Goal: Information Seeking & Learning: Learn about a topic

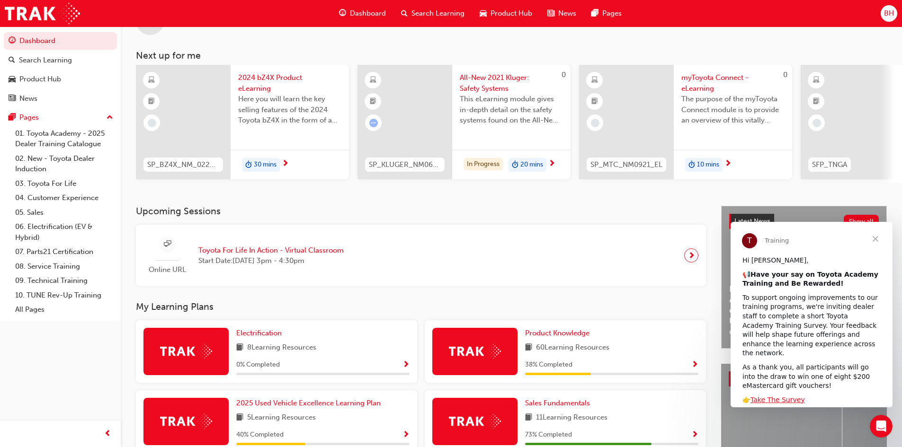
scroll to position [95, 0]
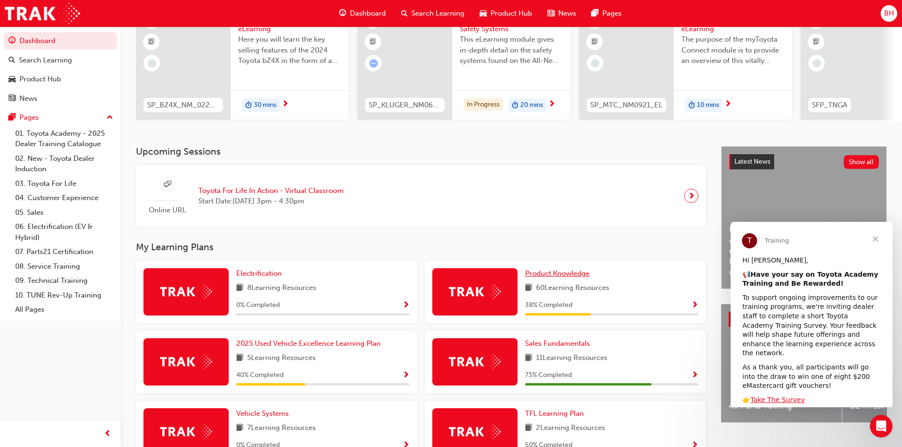
click at [560, 276] on span "Product Knowledge" at bounding box center [557, 273] width 64 height 9
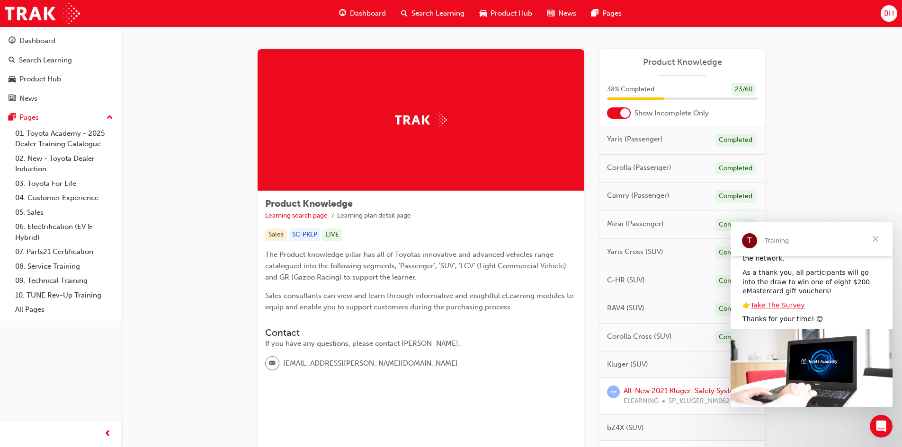
scroll to position [101, 0]
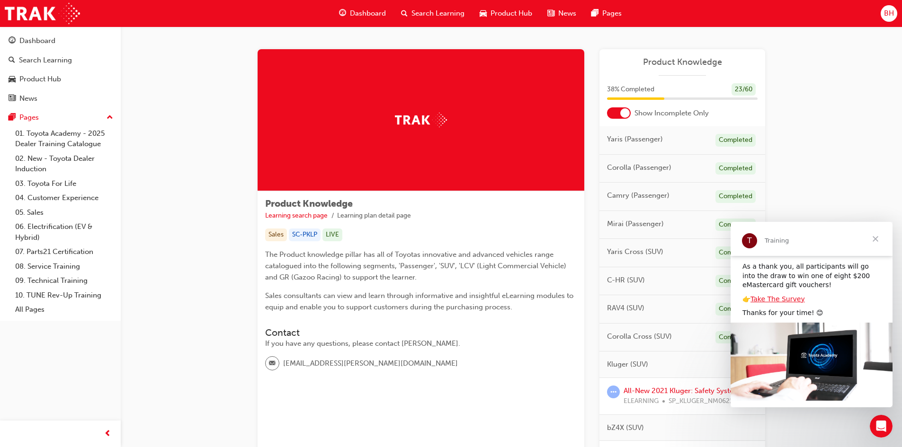
click at [878, 240] on span "Close" at bounding box center [875, 239] width 34 height 34
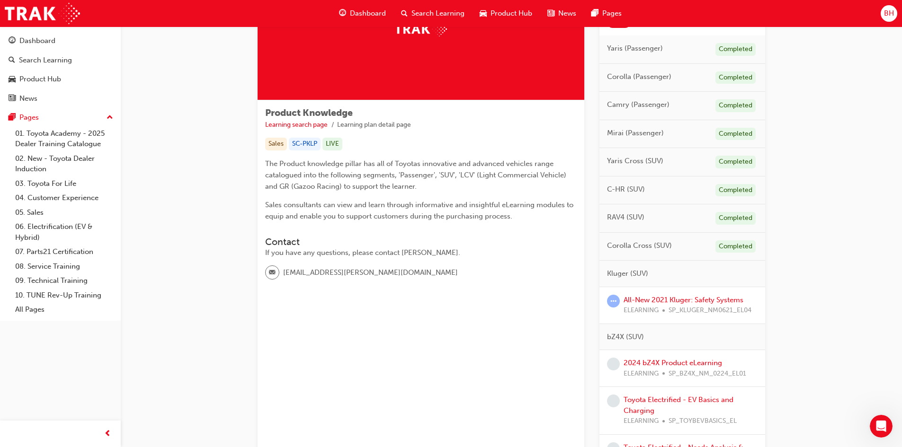
scroll to position [95, 0]
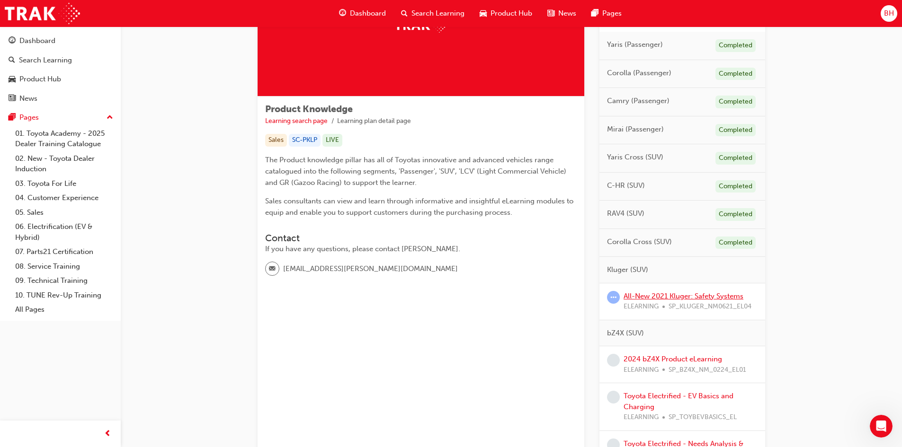
click at [659, 294] on link "All-New 2021 Kluger: Safety Systems" at bounding box center [683, 296] width 120 height 9
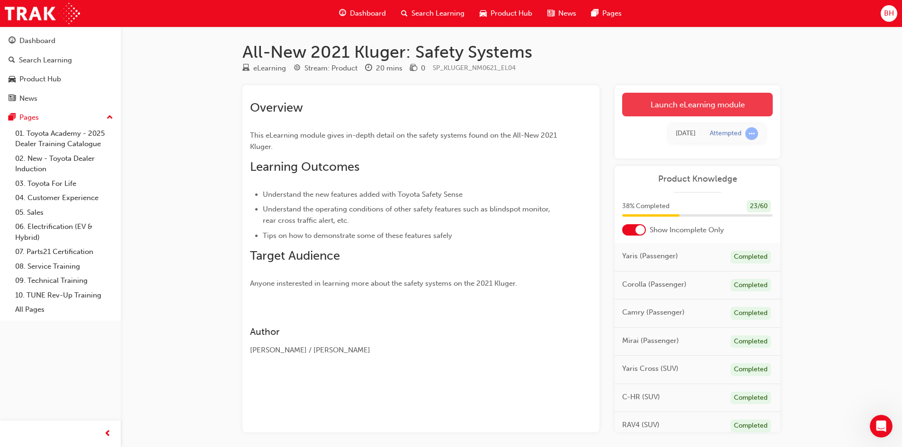
click at [672, 105] on link "Launch eLearning module" at bounding box center [697, 105] width 151 height 24
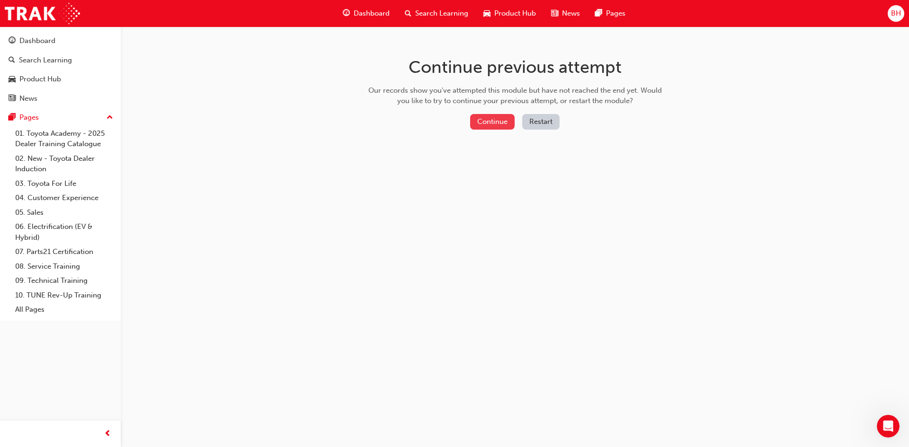
click at [494, 124] on button "Continue" at bounding box center [492, 122] width 44 height 16
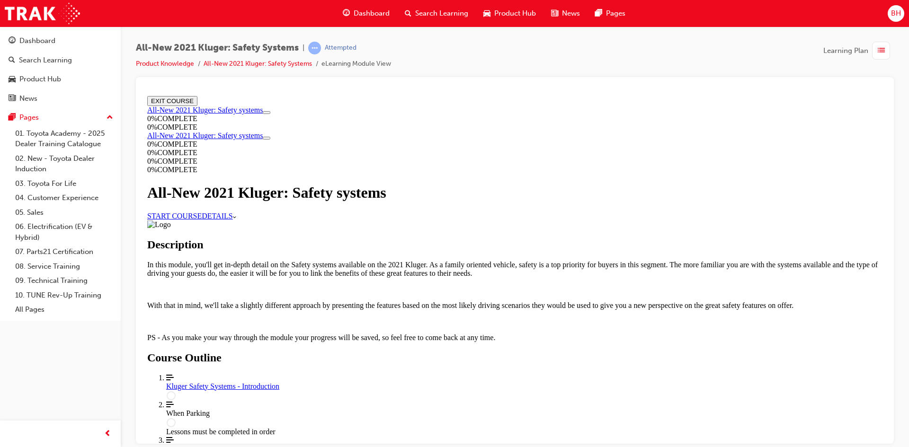
click at [202, 220] on link "START COURSE" at bounding box center [174, 216] width 54 height 8
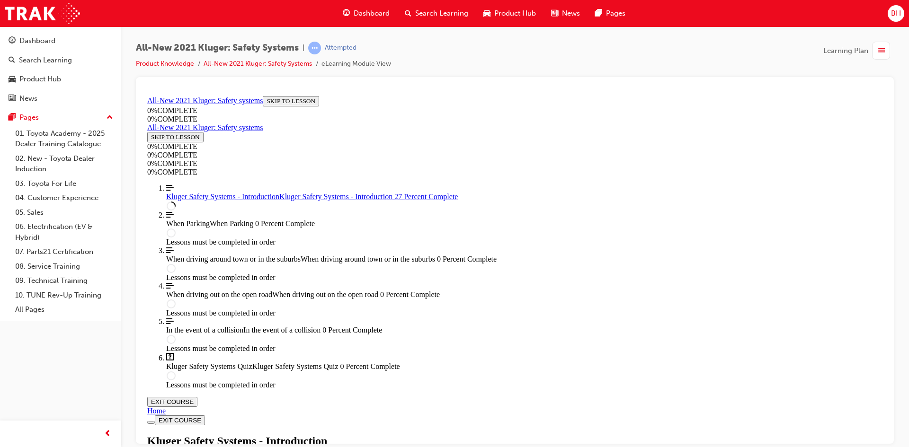
scroll to position [317, 0]
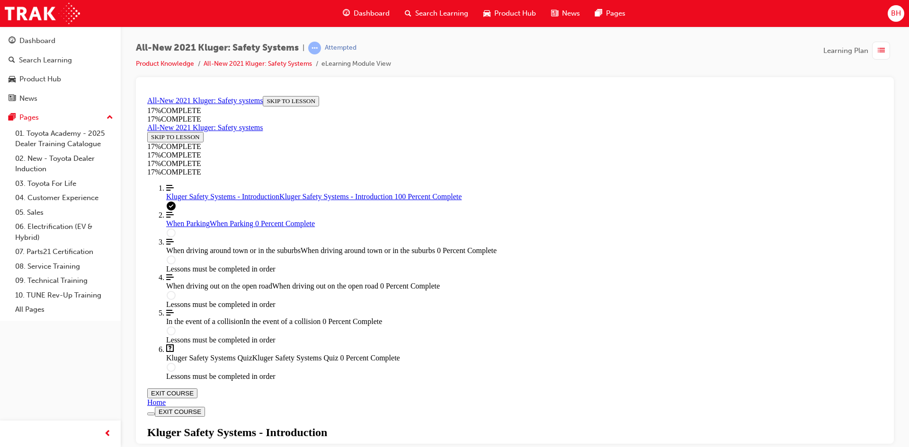
scroll to position [1139, 0]
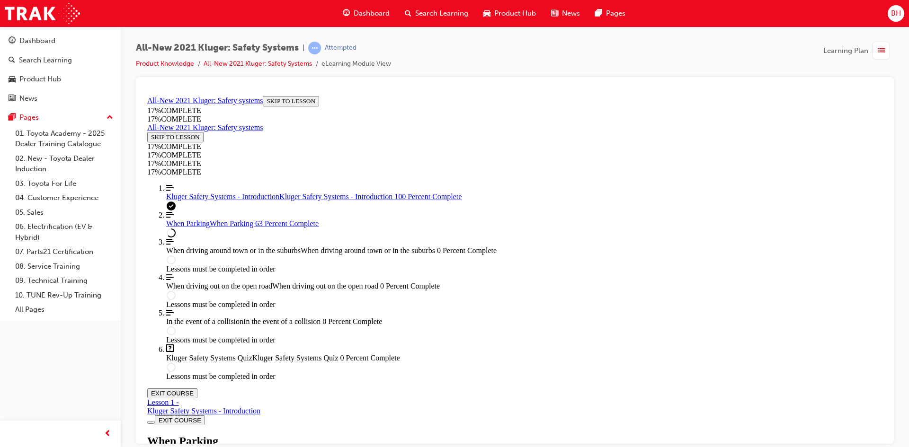
scroll to position [2068, 0]
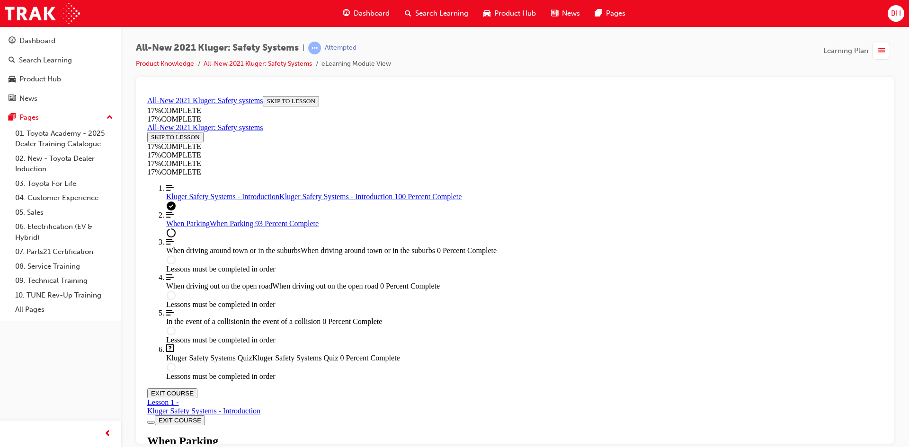
scroll to position [3222, 0]
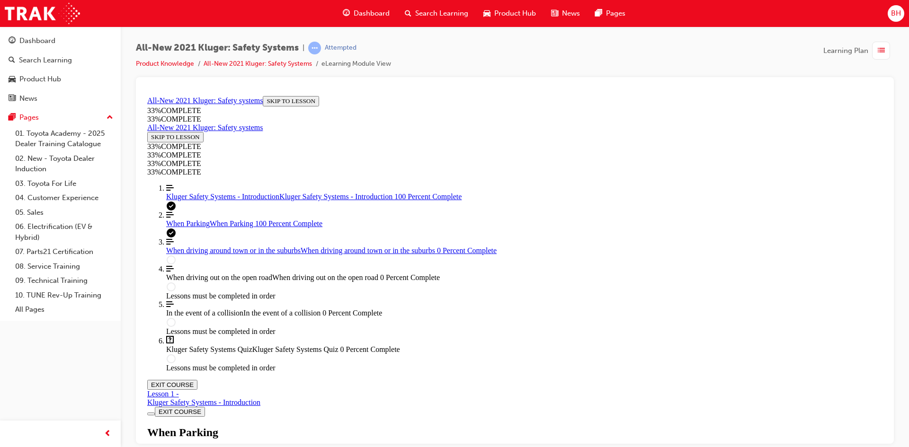
scroll to position [3461, 0]
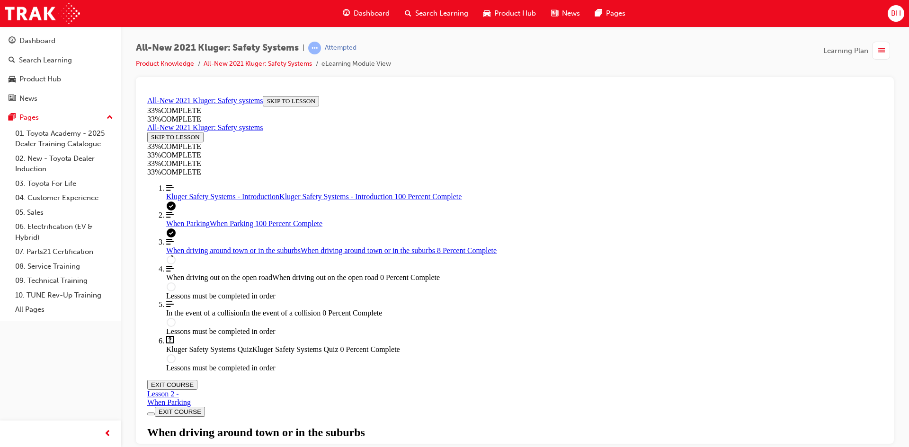
scroll to position [310, 0]
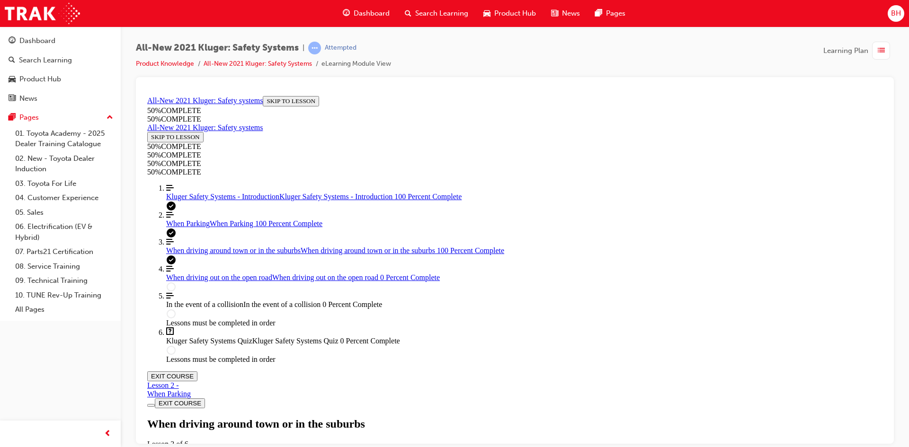
scroll to position [1684, 0]
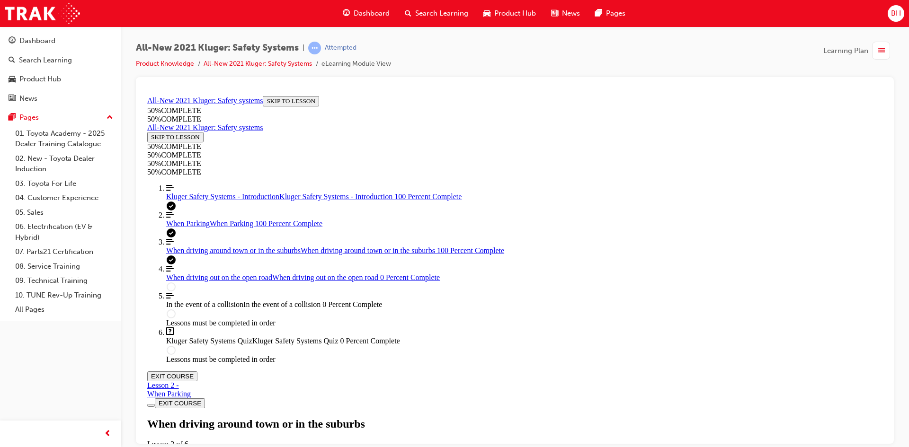
scroll to position [1731, 0]
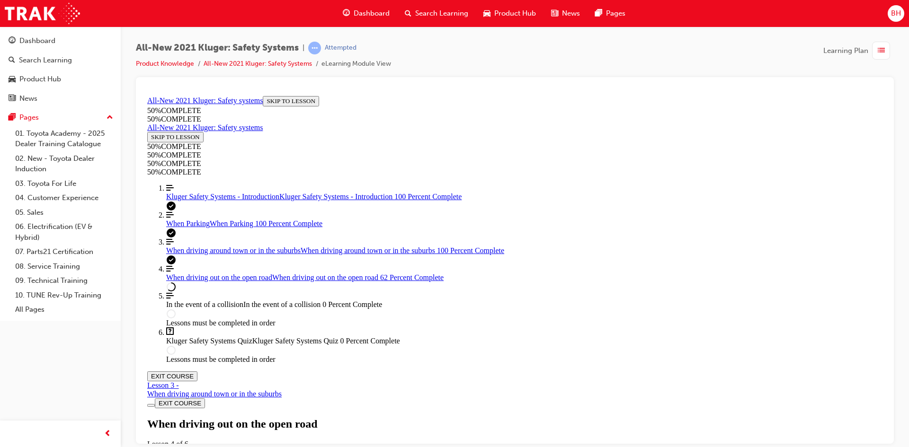
scroll to position [2656, 0]
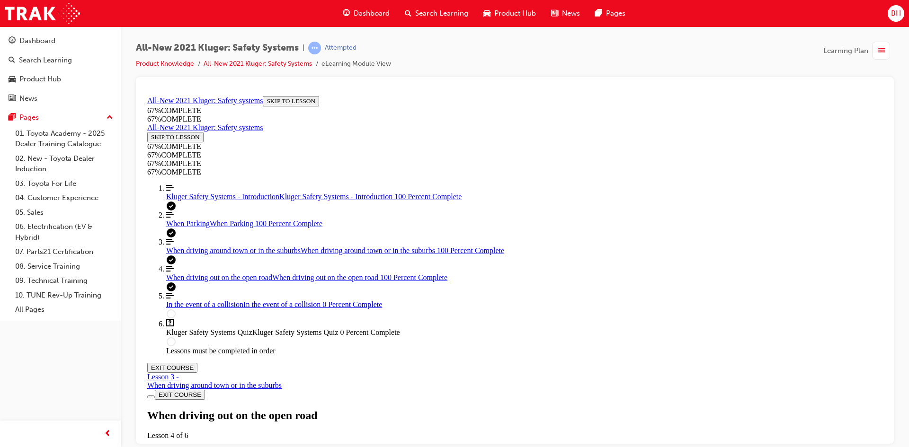
scroll to position [4847, 0]
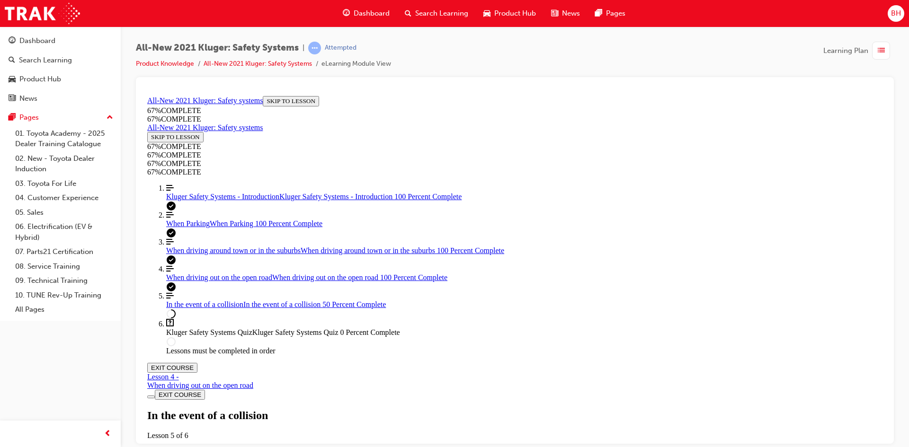
scroll to position [979, 0]
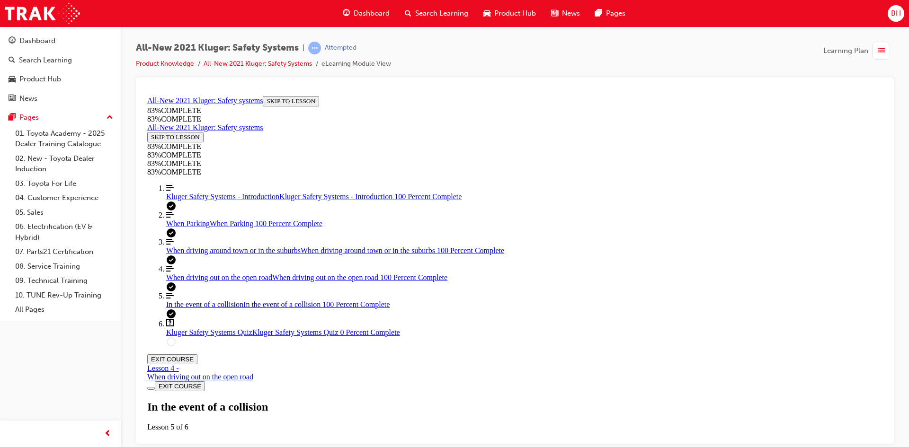
scroll to position [2241, 0]
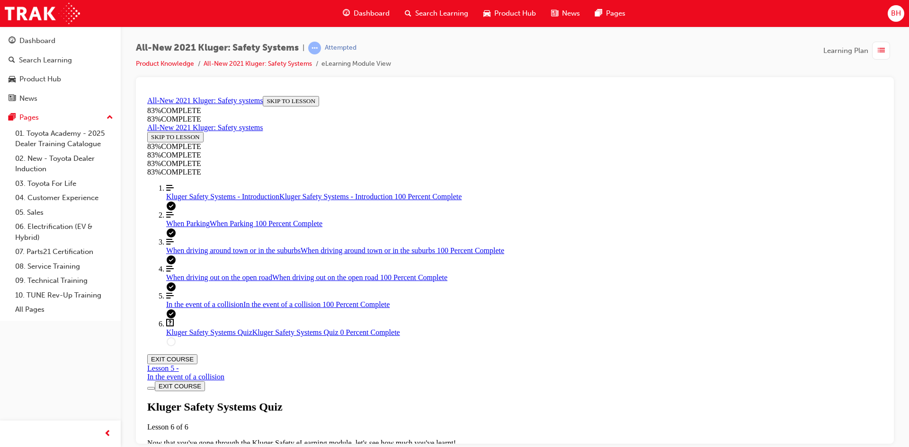
scroll to position [33, 0]
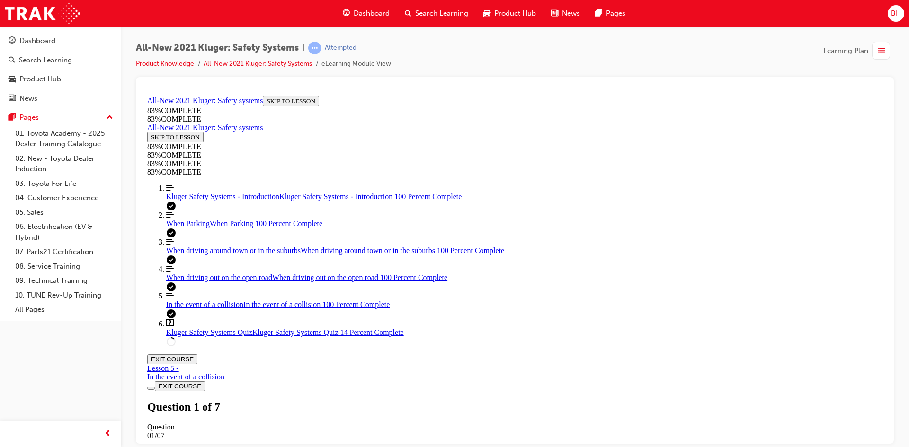
scroll to position [224, 0]
drag, startPoint x: 526, startPoint y: 295, endPoint x: 538, endPoint y: 250, distance: 46.5
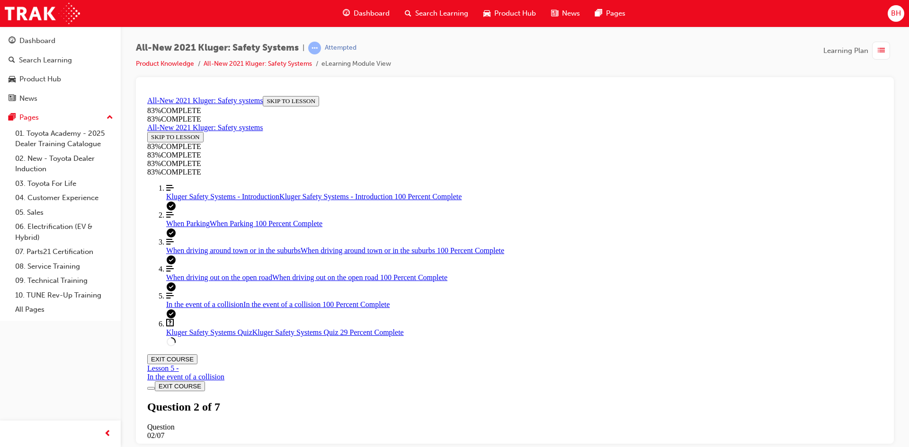
drag, startPoint x: 490, startPoint y: 309, endPoint x: 646, endPoint y: 269, distance: 160.3
drag, startPoint x: 560, startPoint y: 297, endPoint x: 565, endPoint y: 288, distance: 10.2
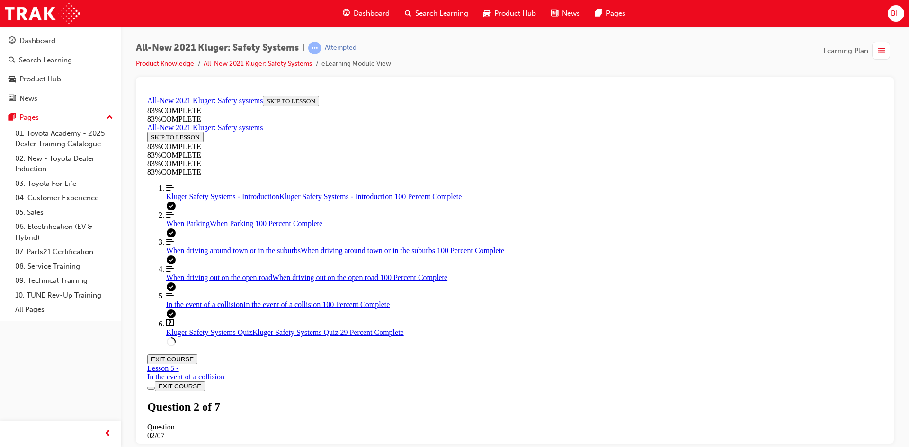
drag, startPoint x: 541, startPoint y: 297, endPoint x: 665, endPoint y: 243, distance: 135.5
drag, startPoint x: 505, startPoint y: 337, endPoint x: 664, endPoint y: 290, distance: 165.8
drag, startPoint x: 551, startPoint y: 339, endPoint x: 635, endPoint y: 341, distance: 84.3
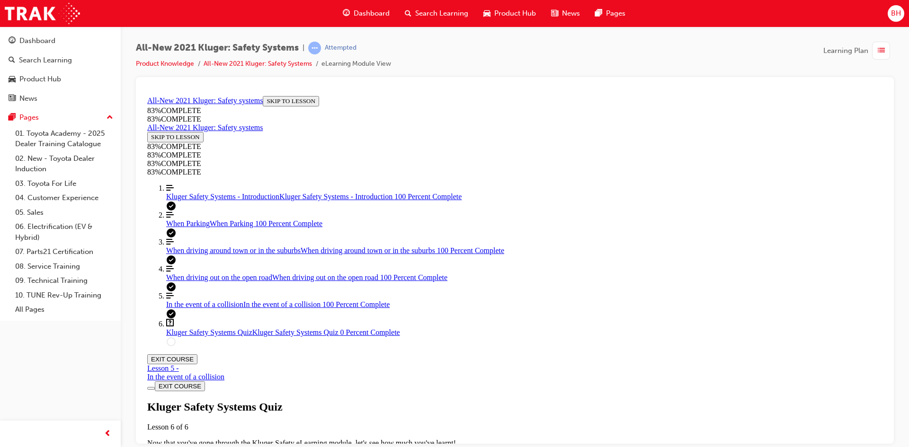
scroll to position [34, 0]
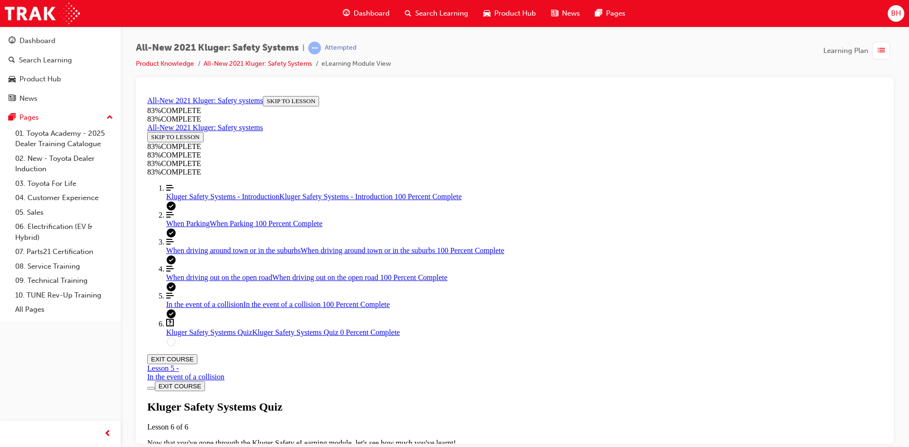
scroll to position [199, 0]
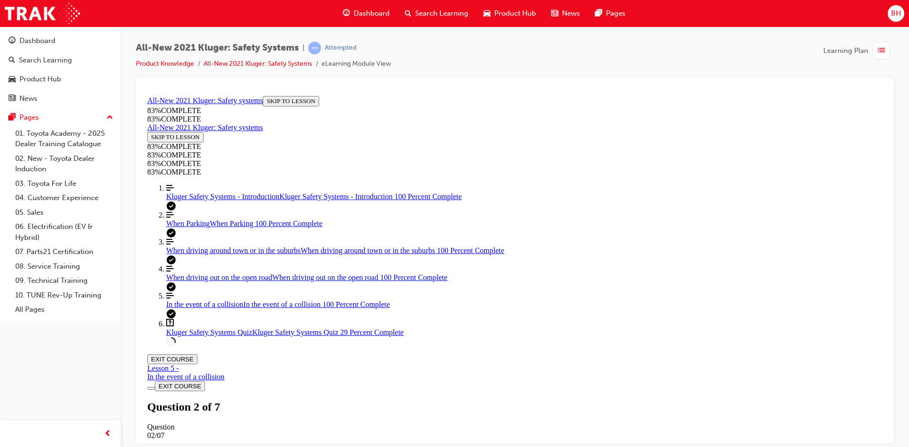
scroll to position [224, 0]
drag, startPoint x: 476, startPoint y: 298, endPoint x: 614, endPoint y: 298, distance: 138.7
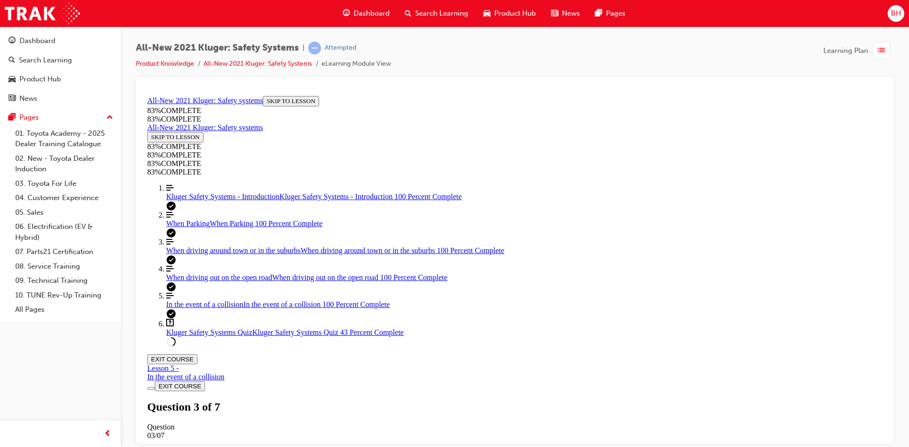
drag, startPoint x: 519, startPoint y: 372, endPoint x: 640, endPoint y: 326, distance: 129.1
drag, startPoint x: 528, startPoint y: 369, endPoint x: 648, endPoint y: 366, distance: 119.8
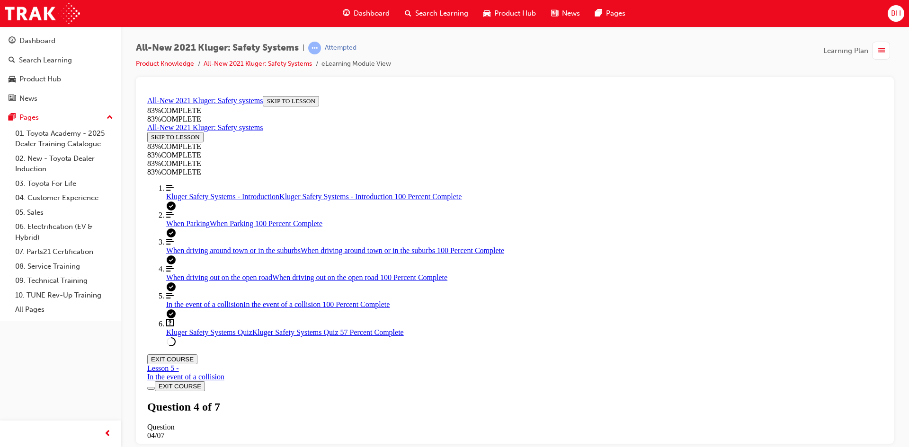
scroll to position [224, 0]
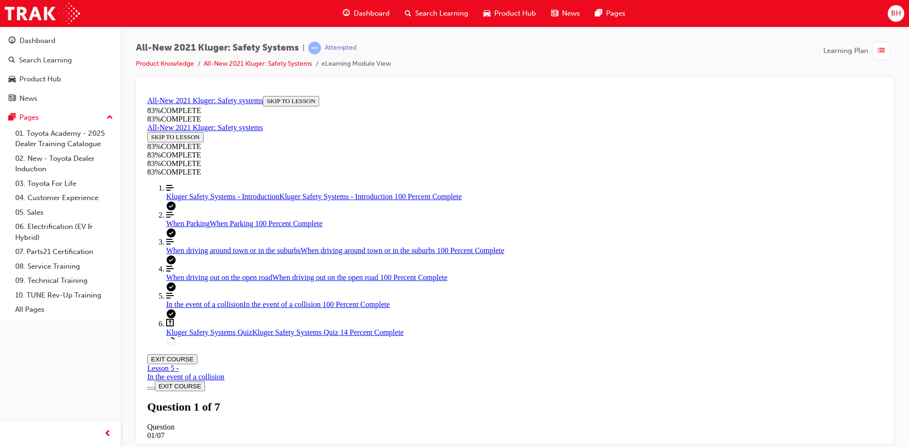
scroll to position [35, 0]
drag, startPoint x: 514, startPoint y: 287, endPoint x: 701, endPoint y: 338, distance: 193.2
drag, startPoint x: 494, startPoint y: 295, endPoint x: 640, endPoint y: 297, distance: 146.3
drag, startPoint x: 536, startPoint y: 383, endPoint x: 645, endPoint y: 386, distance: 108.9
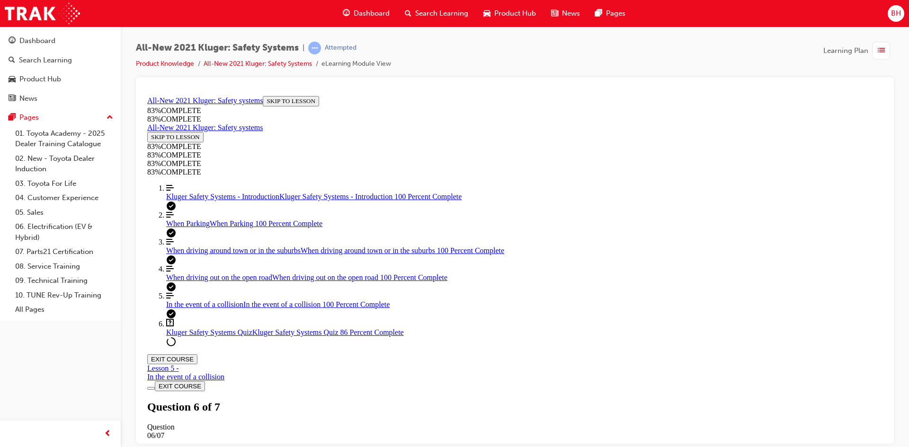
scroll to position [224, 0]
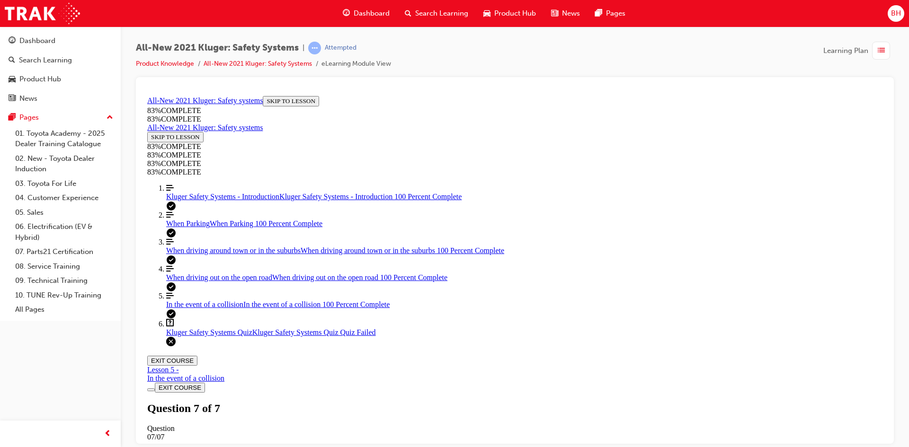
scroll to position [34, 0]
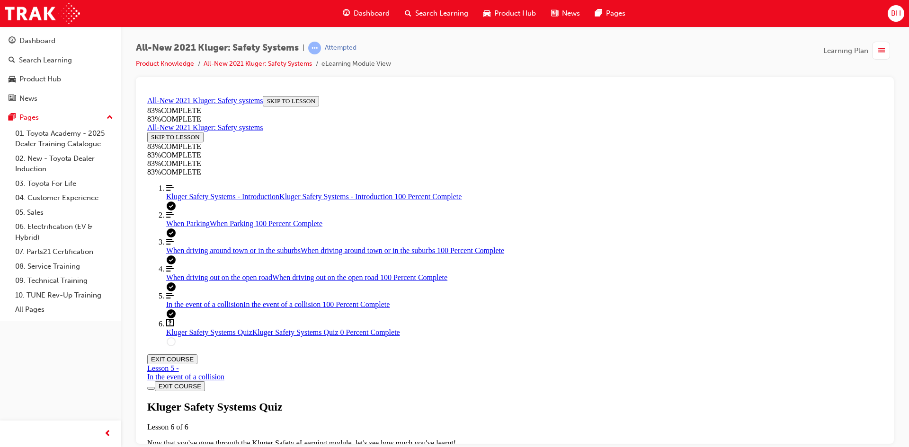
click at [440, 400] on div "Kluger Safety Systems Quiz Lesson 6 of 6 Now that you've gone through the Kluge…" at bounding box center [514, 432] width 735 height 65
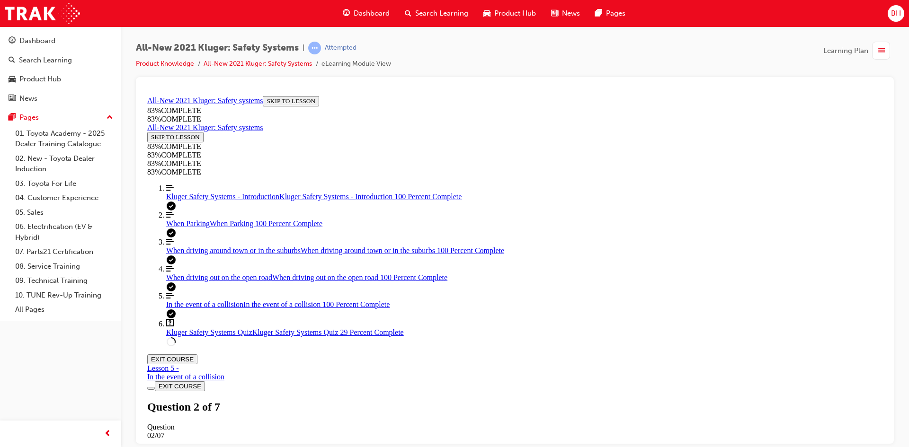
scroll to position [114, 0]
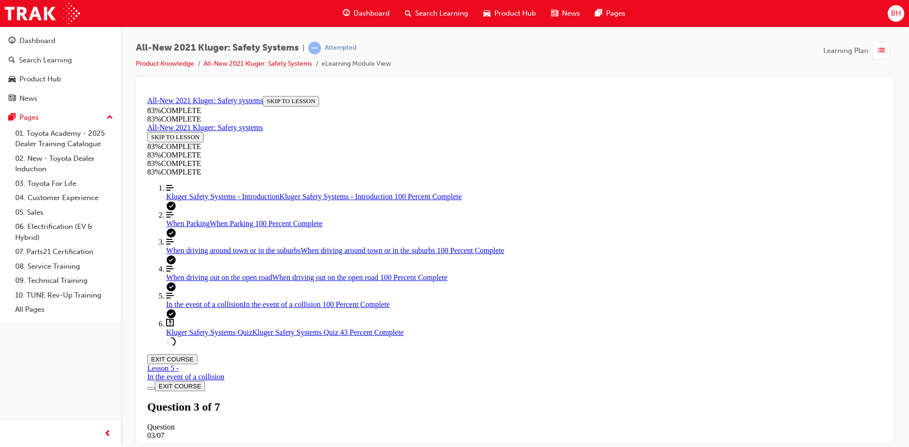
drag, startPoint x: 519, startPoint y: 295, endPoint x: 697, endPoint y: 391, distance: 202.1
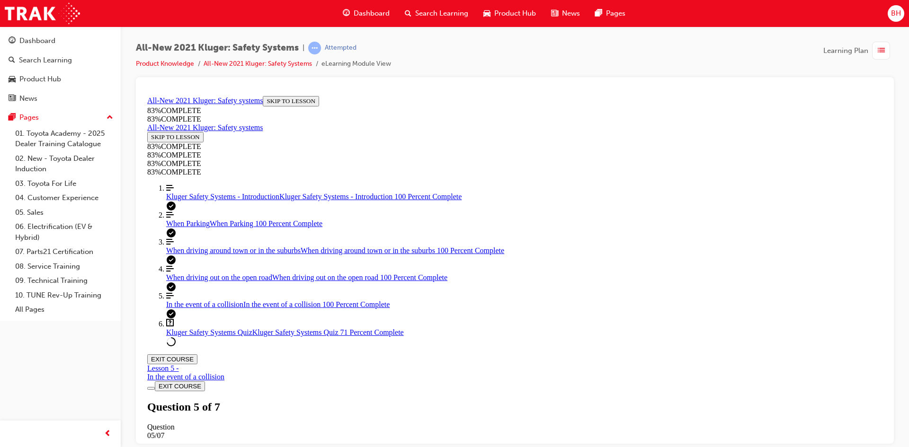
drag, startPoint x: 516, startPoint y: 334, endPoint x: 651, endPoint y: 286, distance: 143.1
drag, startPoint x: 493, startPoint y: 334, endPoint x: 643, endPoint y: 333, distance: 150.0
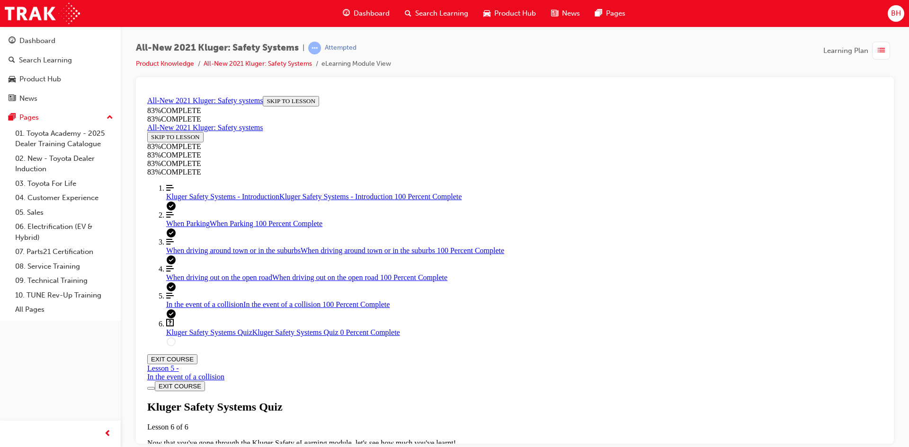
click at [430, 400] on div "Kluger Safety Systems Quiz Lesson 6 of 6 Now that you've gone through the Kluge…" at bounding box center [514, 432] width 735 height 65
click at [504, 400] on div "Kluger Safety Systems Quiz Lesson 6 of 6 Now that you've gone through the Kluge…" at bounding box center [514, 432] width 735 height 65
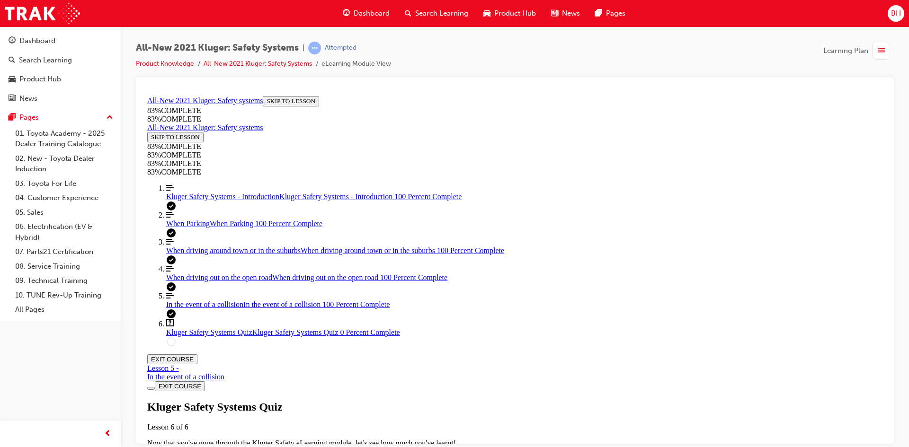
drag, startPoint x: 482, startPoint y: 295, endPoint x: 653, endPoint y: 343, distance: 177.4
drag, startPoint x: 526, startPoint y: 378, endPoint x: 685, endPoint y: 381, distance: 159.1
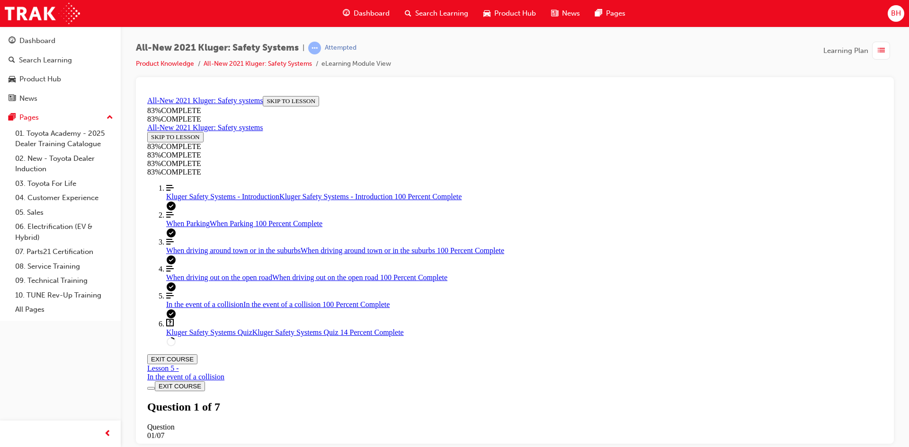
drag, startPoint x: 542, startPoint y: 293, endPoint x: 706, endPoint y: 300, distance: 163.9
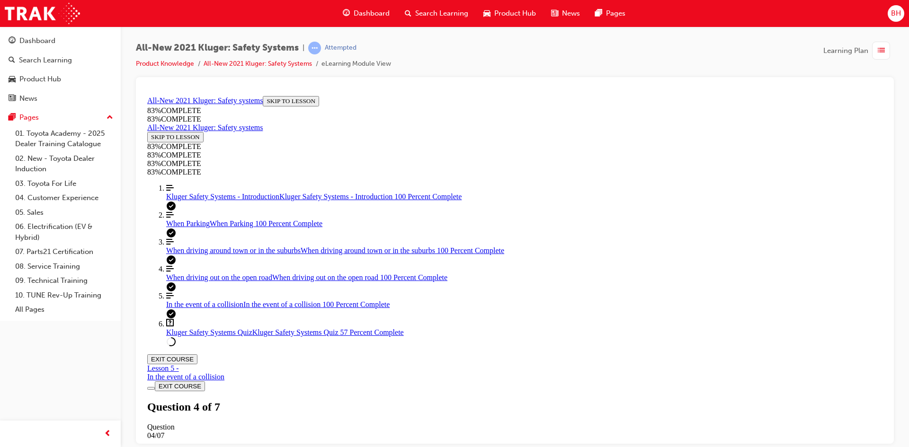
scroll to position [224, 0]
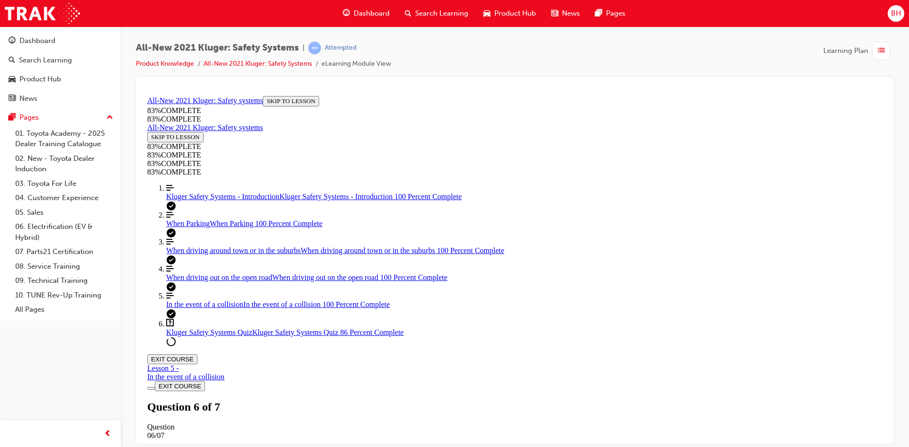
scroll to position [258, 0]
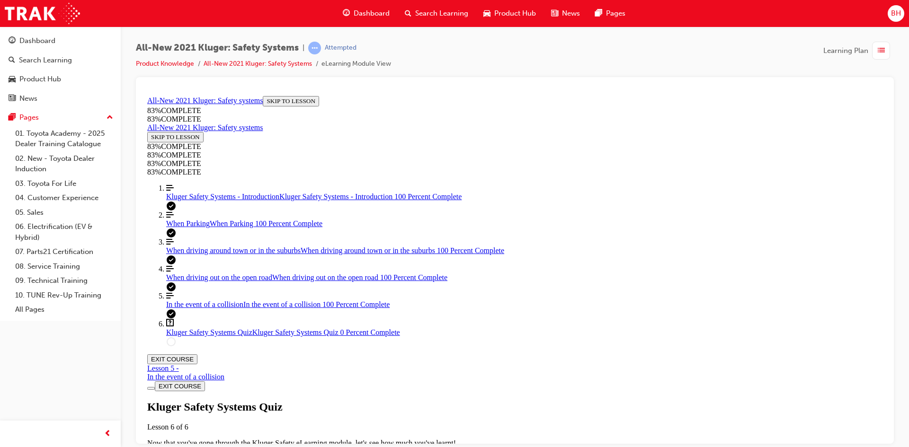
scroll to position [261, 0]
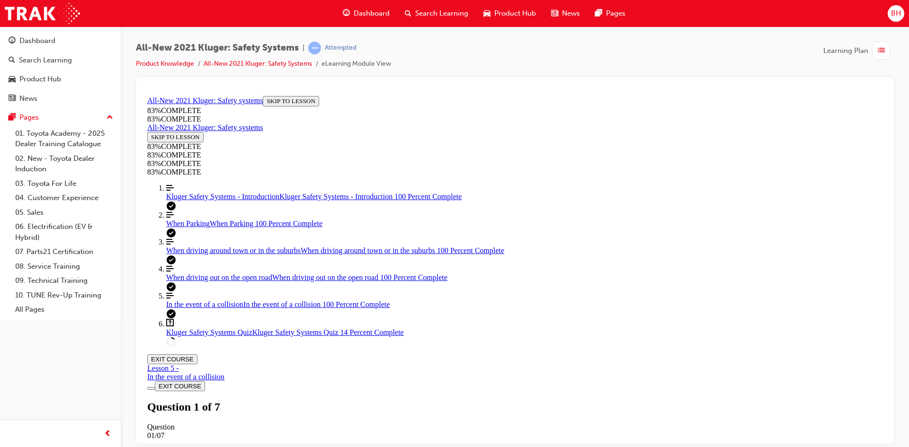
drag, startPoint x: 523, startPoint y: 337, endPoint x: 665, endPoint y: 330, distance: 142.2
drag, startPoint x: 519, startPoint y: 293, endPoint x: 650, endPoint y: 293, distance: 131.1
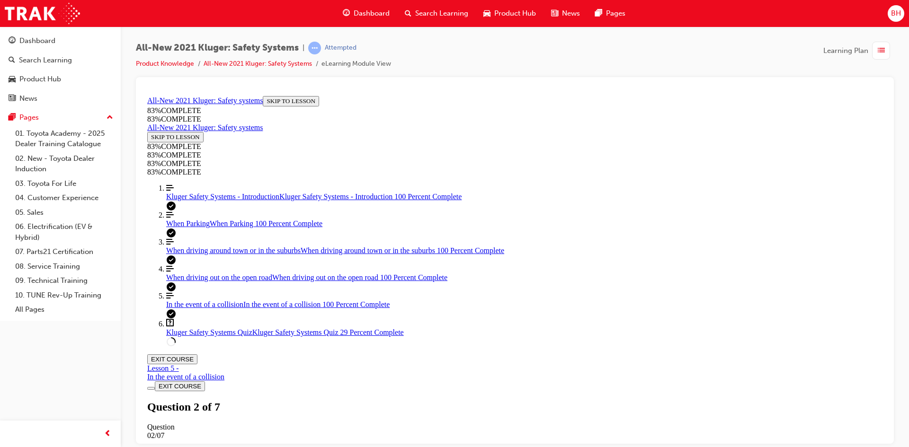
drag, startPoint x: 548, startPoint y: 257, endPoint x: 689, endPoint y: 349, distance: 168.6
drag, startPoint x: 497, startPoint y: 254, endPoint x: 643, endPoint y: 250, distance: 145.8
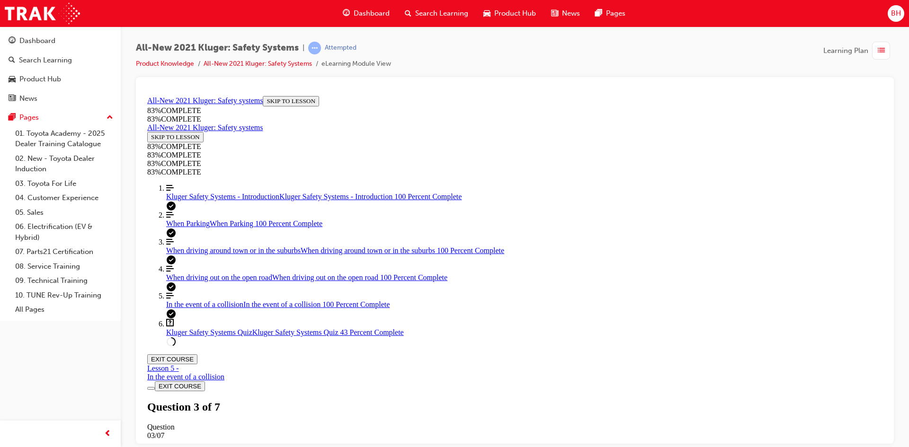
scroll to position [177, 0]
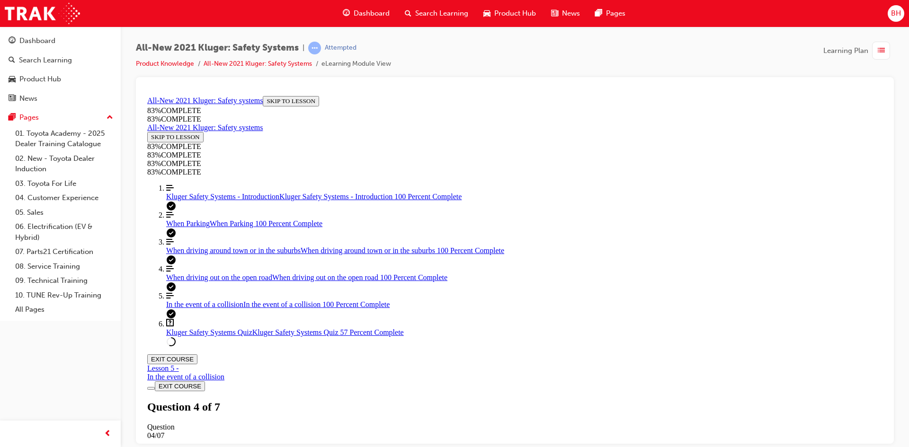
scroll to position [224, 0]
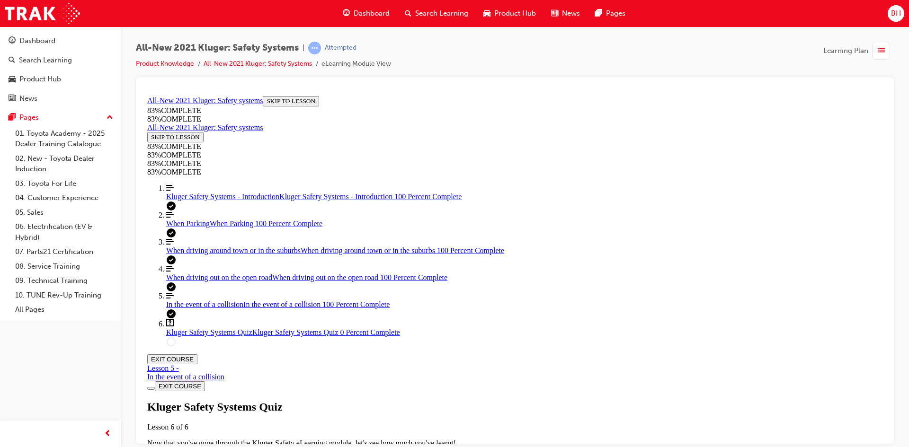
drag, startPoint x: 470, startPoint y: 329, endPoint x: 418, endPoint y: 376, distance: 70.1
click at [470, 400] on div "Kluger Safety Systems Quiz Lesson 6 of 6 Now that you've gone through the Kluge…" at bounding box center [514, 432] width 735 height 65
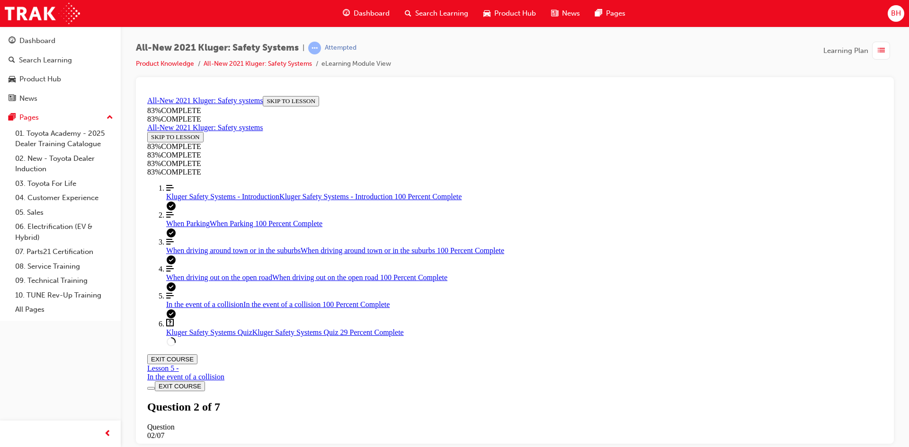
drag, startPoint x: 499, startPoint y: 245, endPoint x: 662, endPoint y: 288, distance: 168.9
drag, startPoint x: 516, startPoint y: 255, endPoint x: 701, endPoint y: 348, distance: 206.6
drag, startPoint x: 519, startPoint y: 243, endPoint x: 647, endPoint y: 247, distance: 127.4
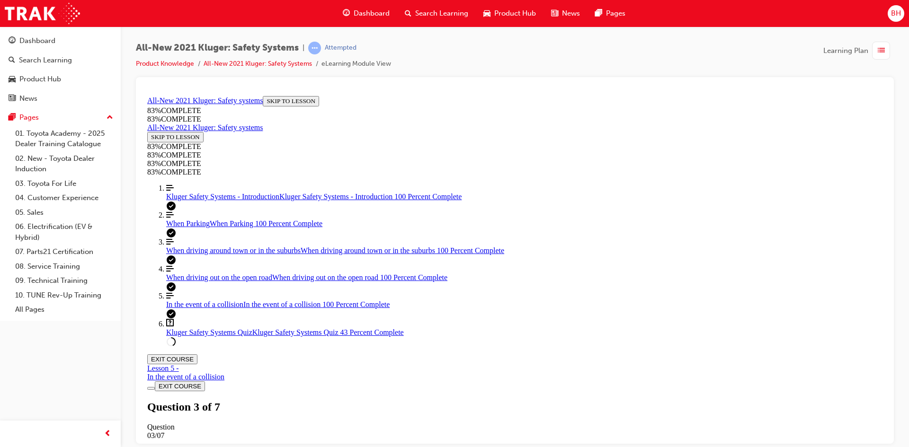
scroll to position [271, 0]
drag, startPoint x: 509, startPoint y: 367, endPoint x: 535, endPoint y: 381, distance: 30.1
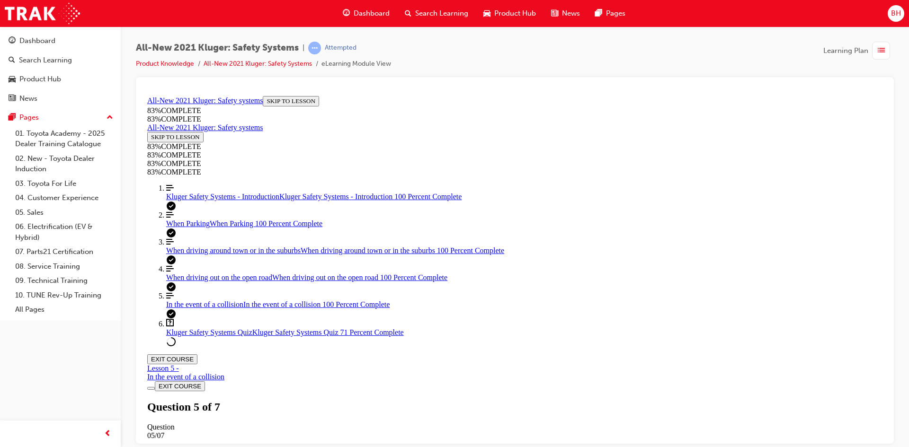
scroll to position [70, 0]
drag, startPoint x: 492, startPoint y: 256, endPoint x: 544, endPoint y: 350, distance: 107.4
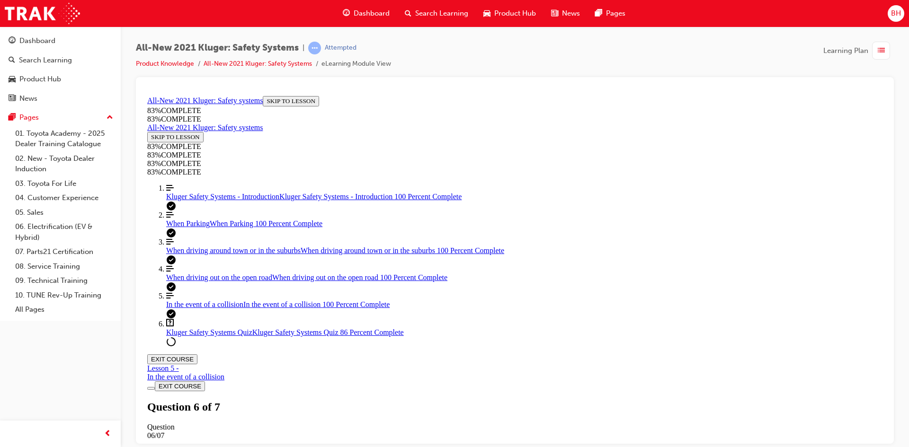
drag, startPoint x: 549, startPoint y: 324, endPoint x: 548, endPoint y: 338, distance: 14.2
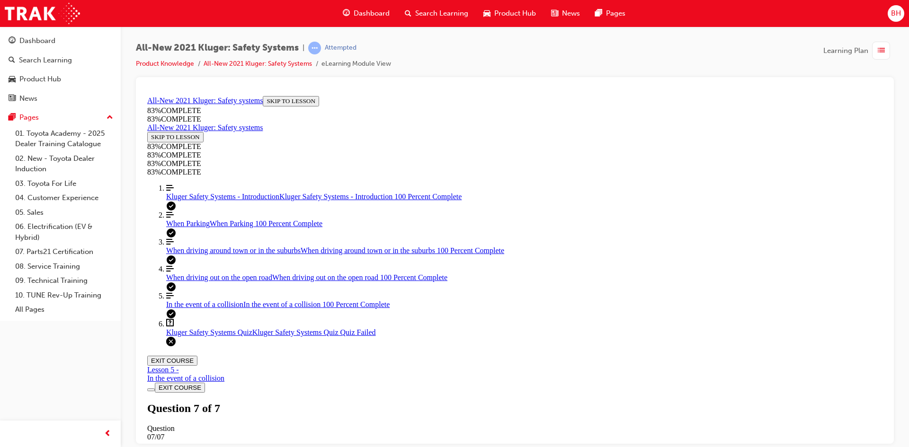
scroll to position [34, 0]
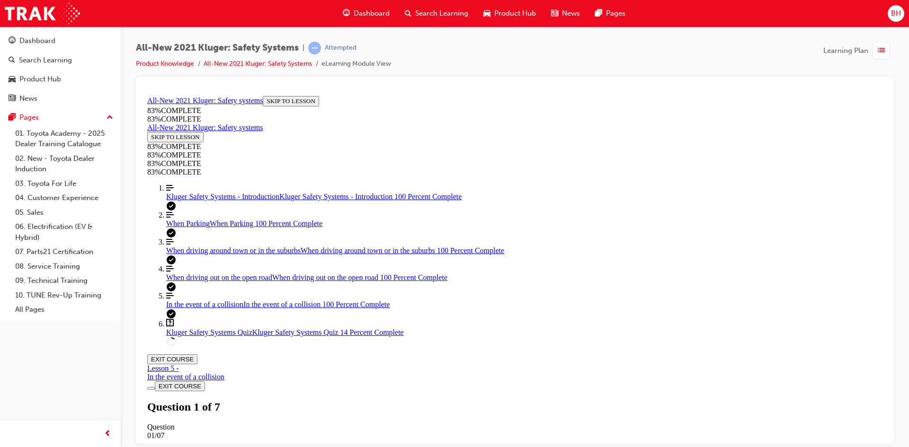
drag, startPoint x: 535, startPoint y: 230, endPoint x: 622, endPoint y: 386, distance: 179.2
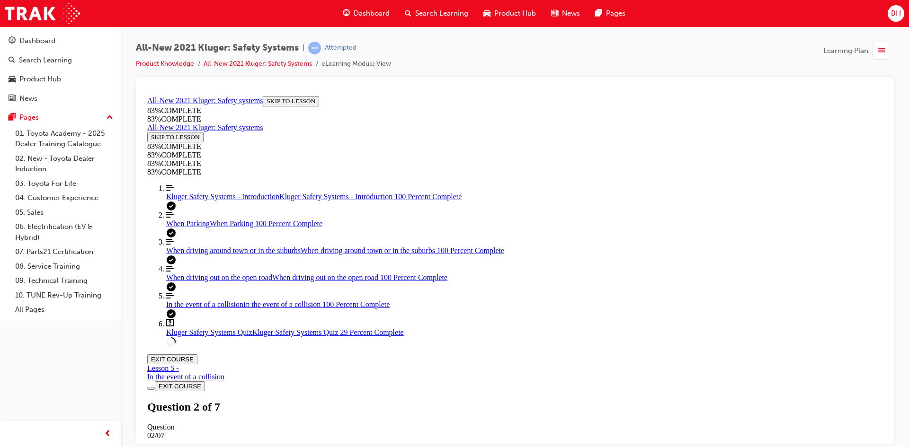
drag, startPoint x: 514, startPoint y: 291, endPoint x: 667, endPoint y: 347, distance: 162.8
drag, startPoint x: 539, startPoint y: 296, endPoint x: 702, endPoint y: 382, distance: 184.8
drag, startPoint x: 511, startPoint y: 293, endPoint x: 608, endPoint y: 284, distance: 97.5
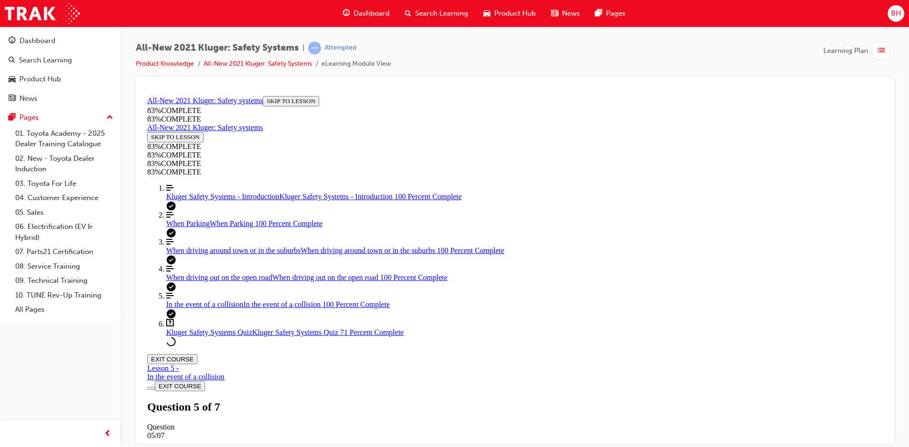
scroll to position [224, 0]
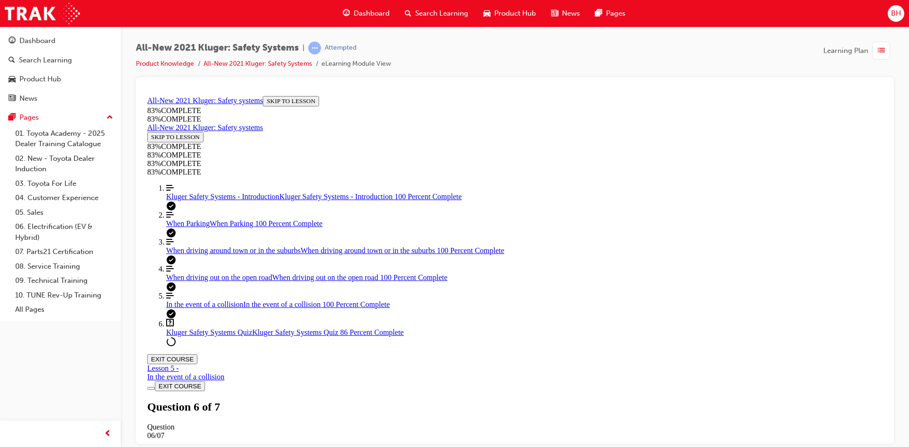
scroll to position [177, 0]
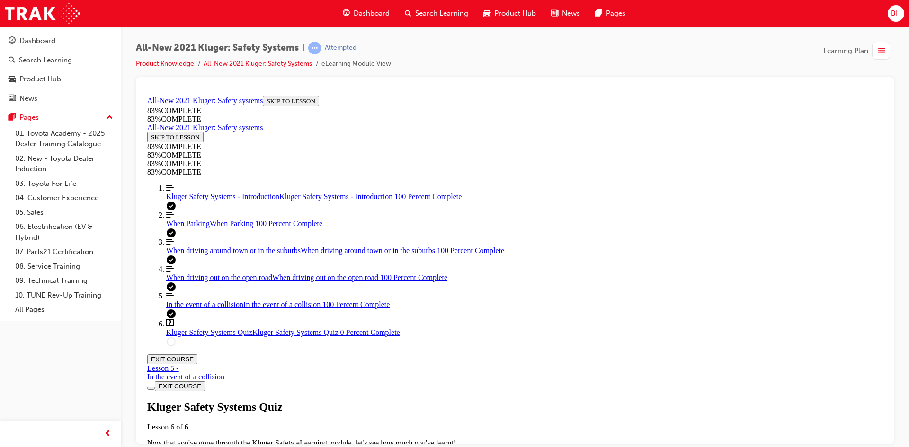
scroll to position [34, 0]
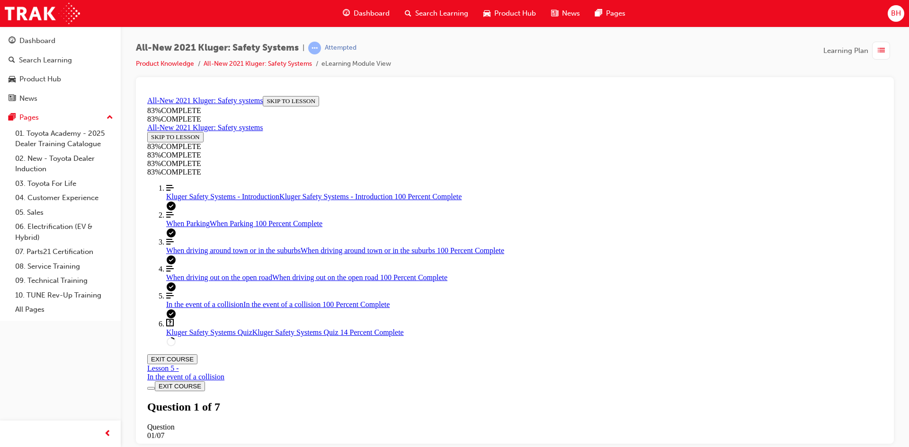
scroll to position [129, 0]
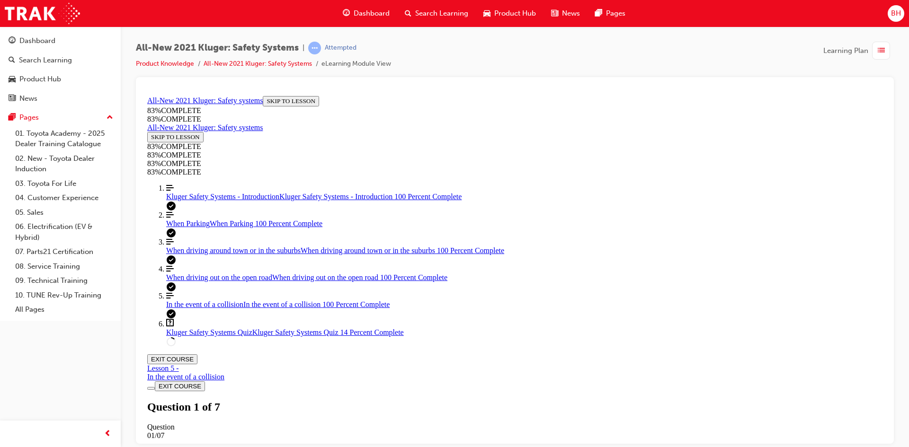
drag, startPoint x: 494, startPoint y: 144, endPoint x: 507, endPoint y: 158, distance: 19.1
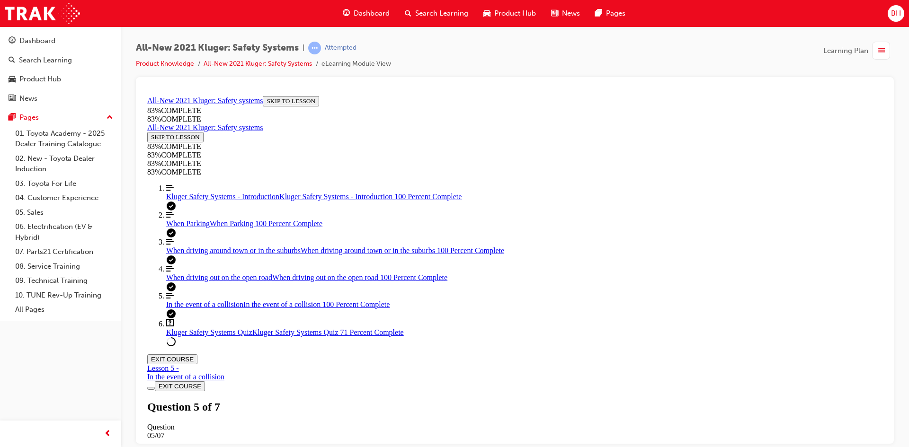
drag, startPoint x: 560, startPoint y: 390, endPoint x: 565, endPoint y: 388, distance: 5.3
drag, startPoint x: 519, startPoint y: 256, endPoint x: 647, endPoint y: 302, distance: 136.0
drag, startPoint x: 509, startPoint y: 259, endPoint x: 647, endPoint y: 255, distance: 138.3
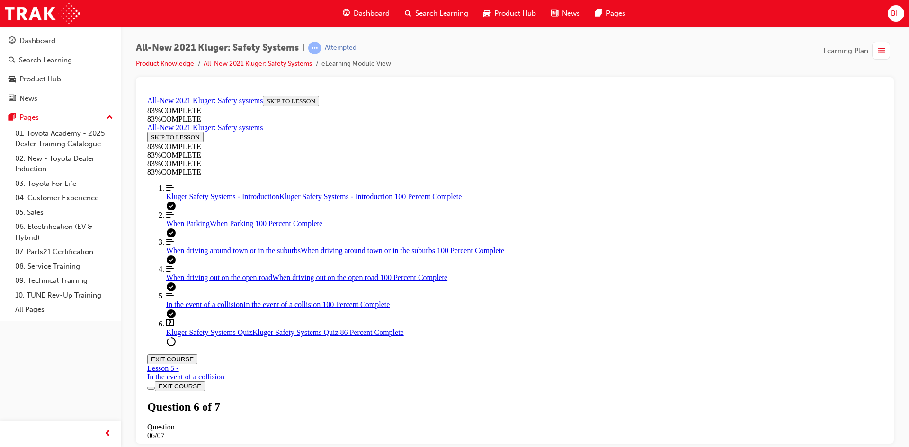
drag, startPoint x: 514, startPoint y: 340, endPoint x: 653, endPoint y: 342, distance: 138.2
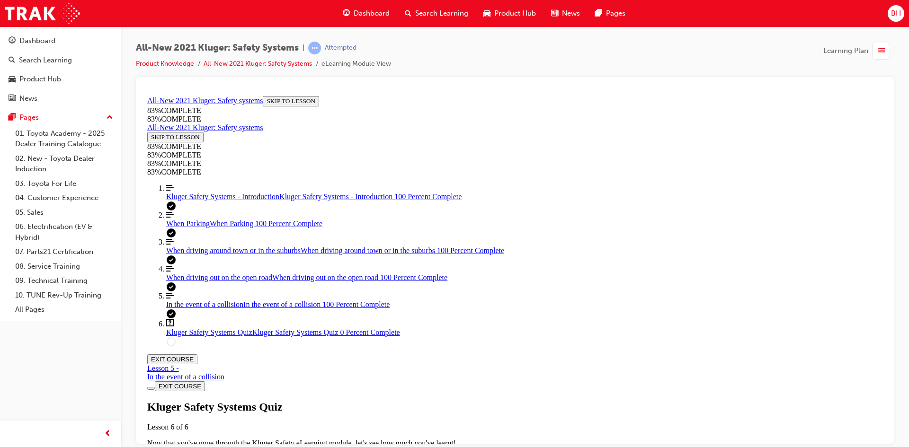
drag, startPoint x: 477, startPoint y: 294, endPoint x: 589, endPoint y: 298, distance: 111.8
drag, startPoint x: 502, startPoint y: 334, endPoint x: 602, endPoint y: 334, distance: 99.9
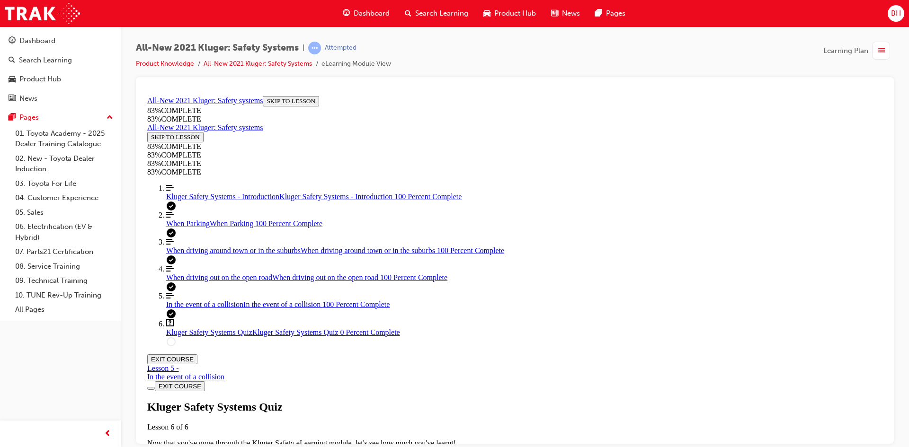
drag, startPoint x: 546, startPoint y: 372, endPoint x: 616, endPoint y: 373, distance: 70.1
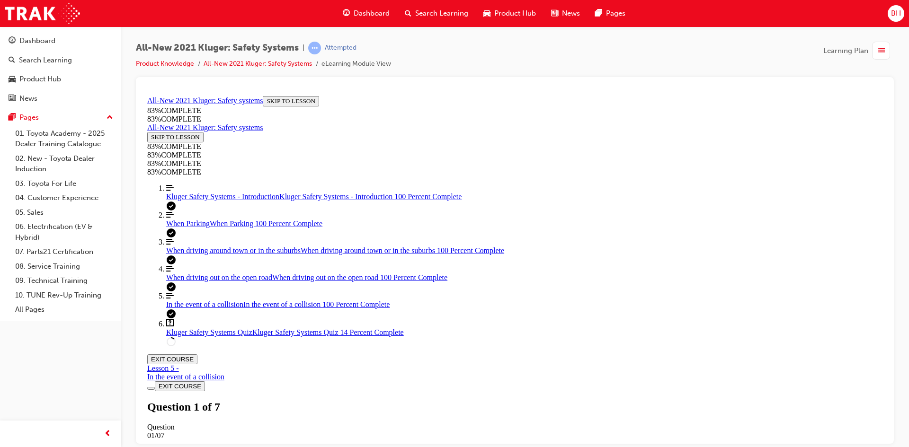
drag, startPoint x: 480, startPoint y: 367, endPoint x: 488, endPoint y: 368, distance: 7.1
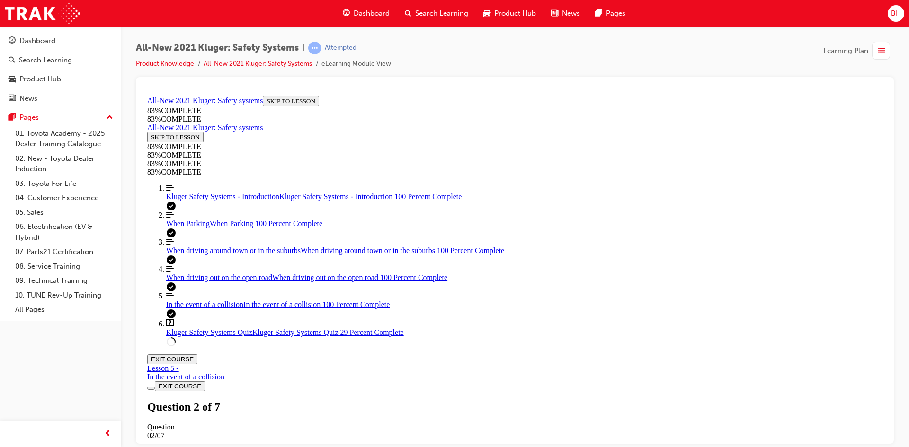
drag, startPoint x: 470, startPoint y: 238, endPoint x: 461, endPoint y: 260, distance: 23.9
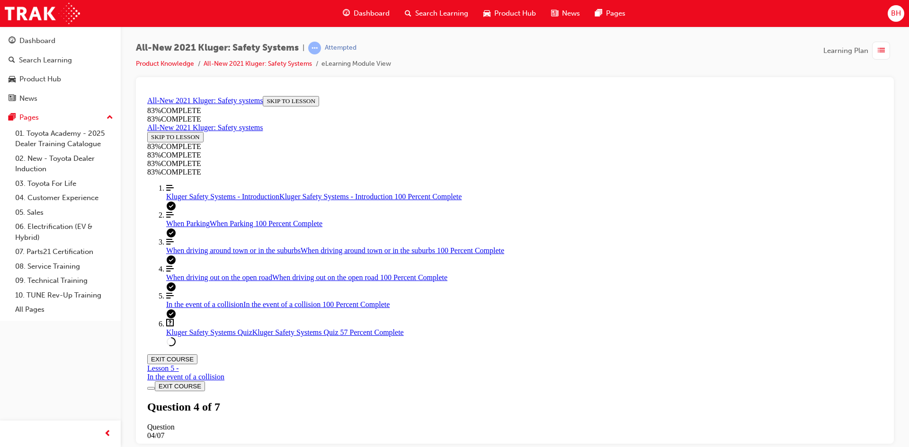
scroll to position [224, 0]
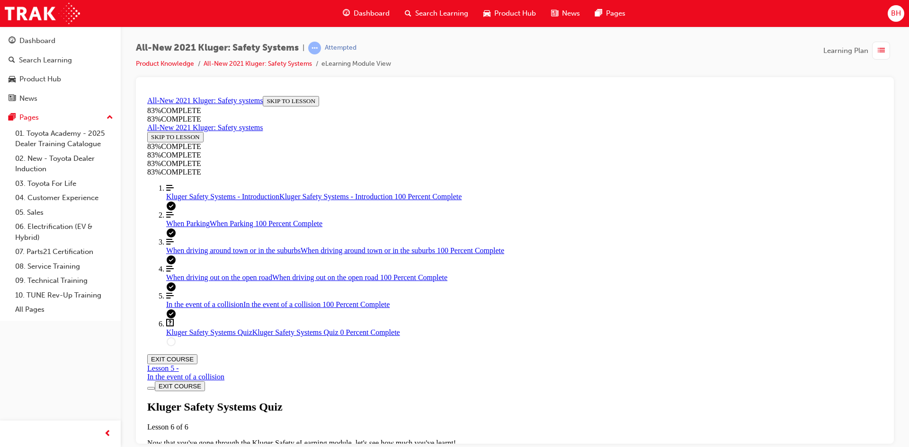
click at [431, 400] on div "Kluger Safety Systems Quiz Lesson 6 of 6 Now that you've gone through the Kluge…" at bounding box center [514, 432] width 735 height 65
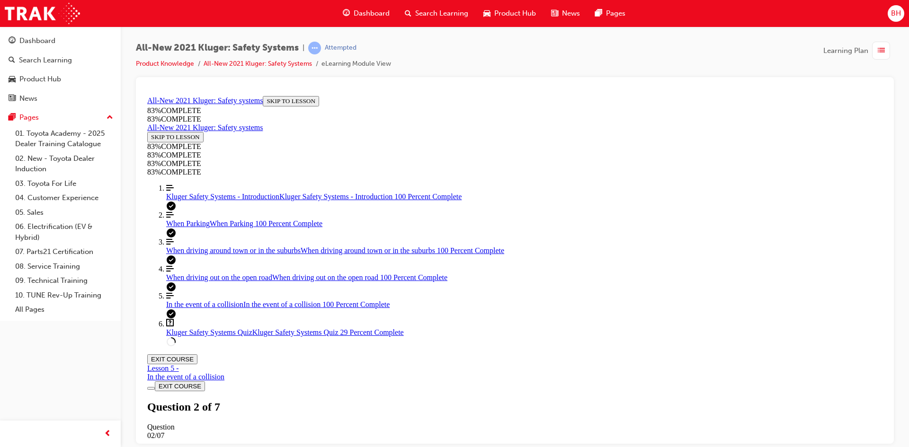
scroll to position [177, 0]
drag, startPoint x: 510, startPoint y: 340, endPoint x: 623, endPoint y: 301, distance: 119.8
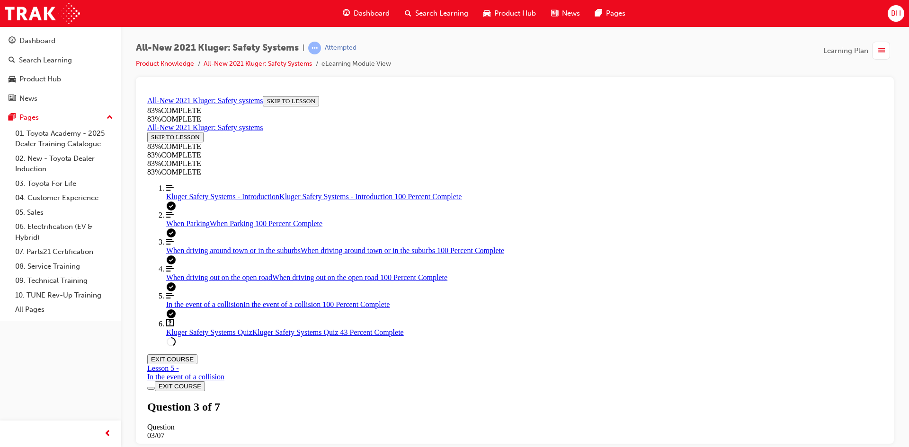
drag, startPoint x: 474, startPoint y: 343, endPoint x: 631, endPoint y: 397, distance: 166.6
drag, startPoint x: 520, startPoint y: 337, endPoint x: 602, endPoint y: 345, distance: 82.7
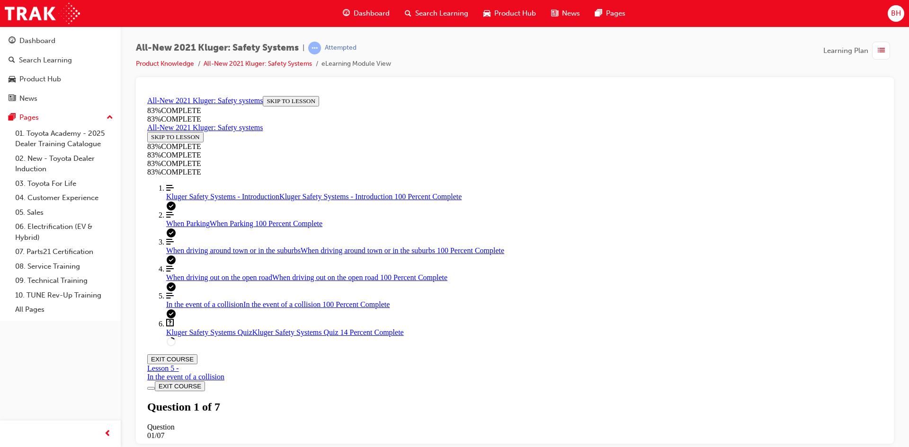
scroll to position [258, 0]
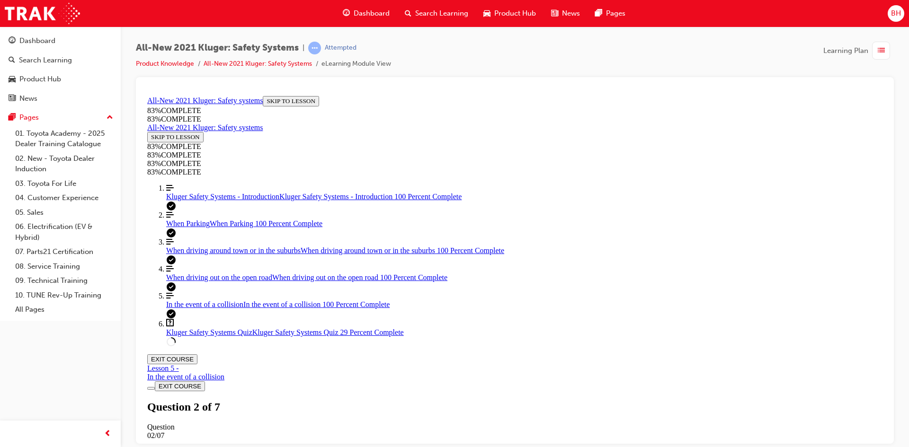
drag, startPoint x: 500, startPoint y: 292, endPoint x: 595, endPoint y: 318, distance: 98.1
drag, startPoint x: 537, startPoint y: 337, endPoint x: 632, endPoint y: 337, distance: 94.7
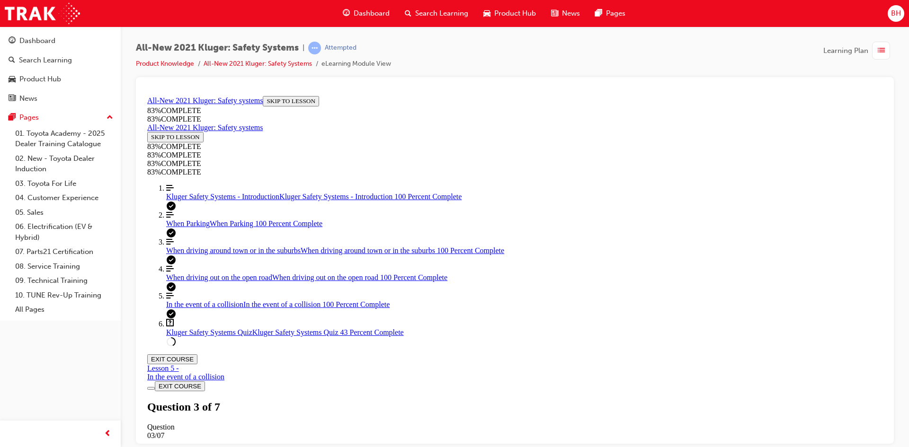
drag, startPoint x: 513, startPoint y: 376, endPoint x: 635, endPoint y: 380, distance: 122.2
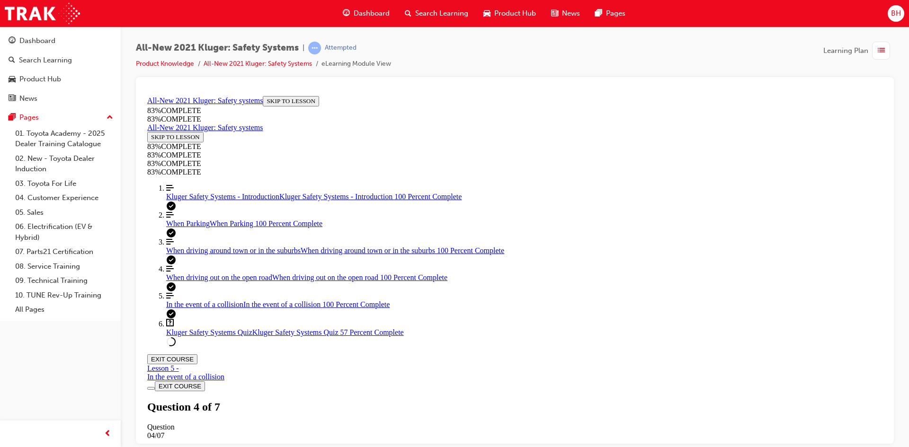
scroll to position [271, 0]
drag, startPoint x: 447, startPoint y: 157, endPoint x: 446, endPoint y: 175, distance: 18.0
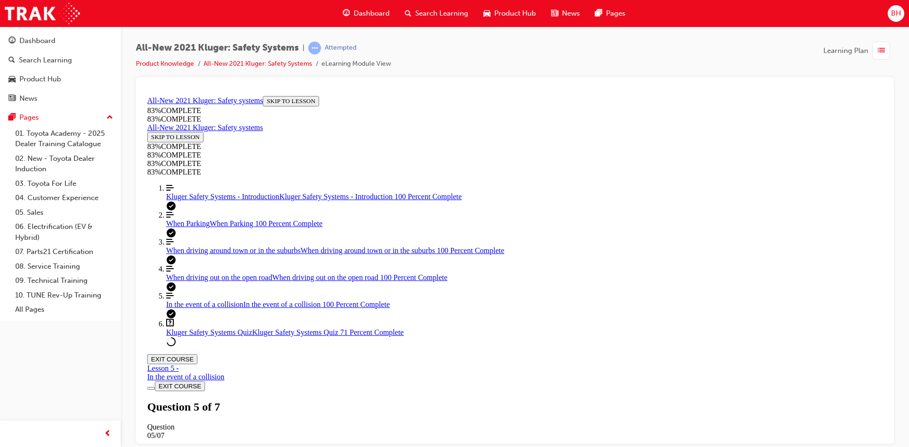
copy p "what other features are available within the All-Speed Dynamic Radar Cruise con…"
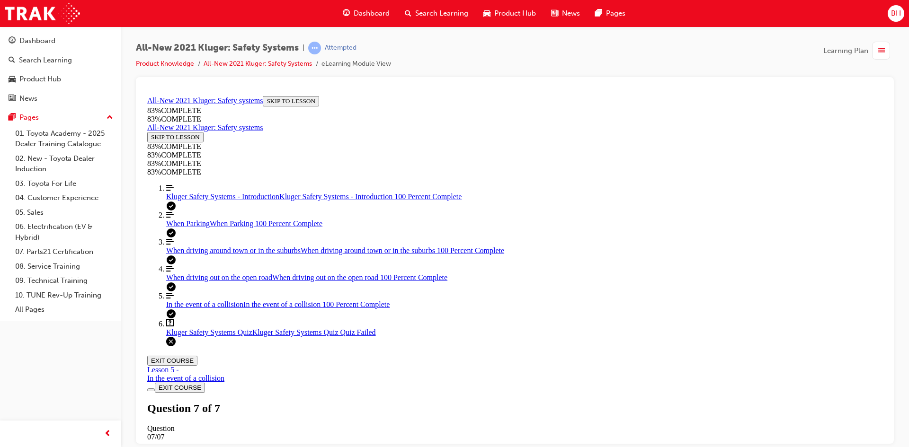
scroll to position [129, 0]
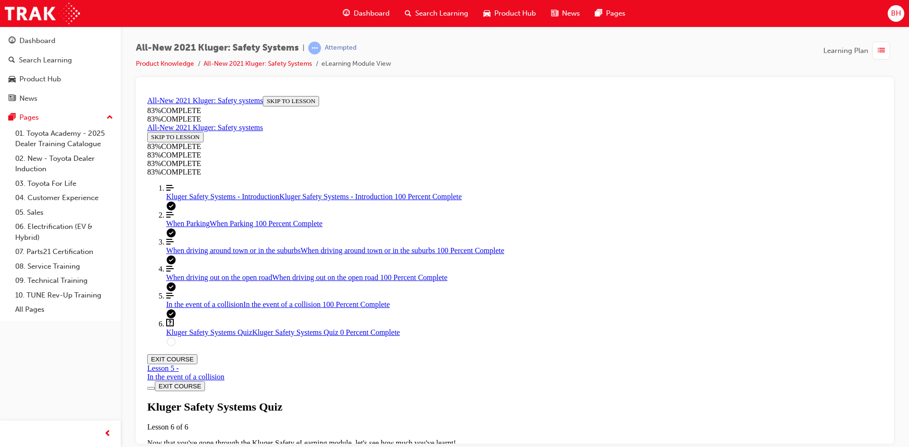
scroll to position [34, 0]
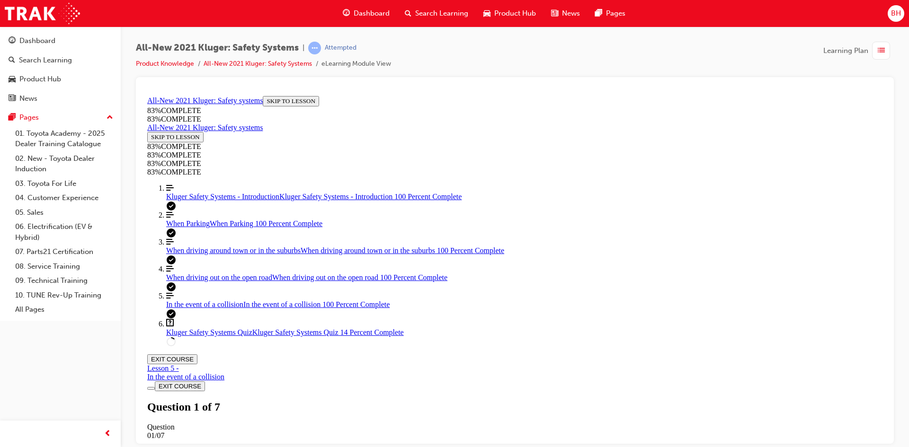
scroll to position [129, 0]
drag, startPoint x: 490, startPoint y: 392, endPoint x: 481, endPoint y: 388, distance: 10.2
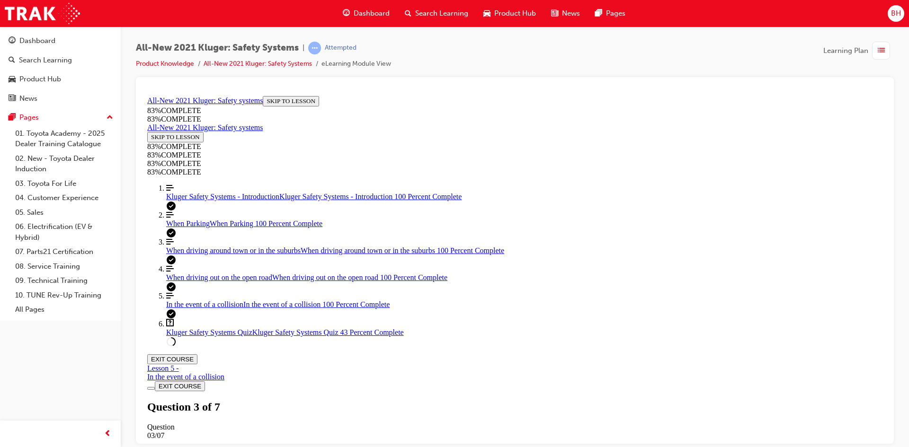
drag, startPoint x: 497, startPoint y: 252, endPoint x: 647, endPoint y: 303, distance: 158.1
drag, startPoint x: 528, startPoint y: 255, endPoint x: 654, endPoint y: 342, distance: 152.7
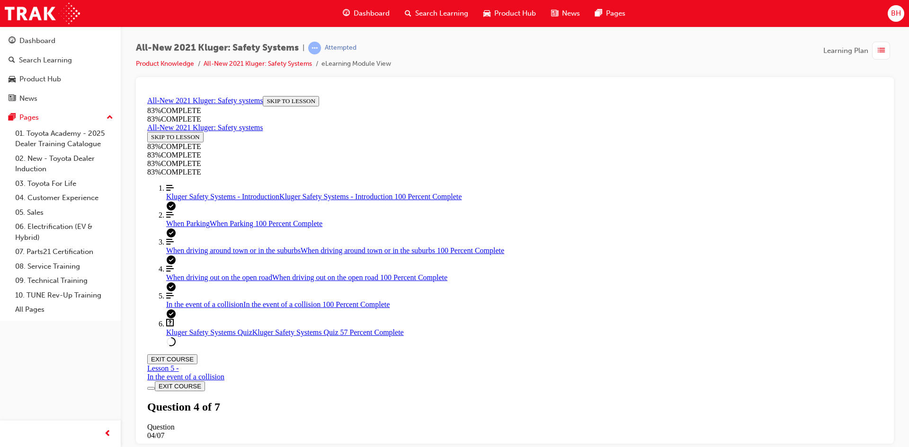
drag, startPoint x: 539, startPoint y: 245, endPoint x: 637, endPoint y: 254, distance: 97.9
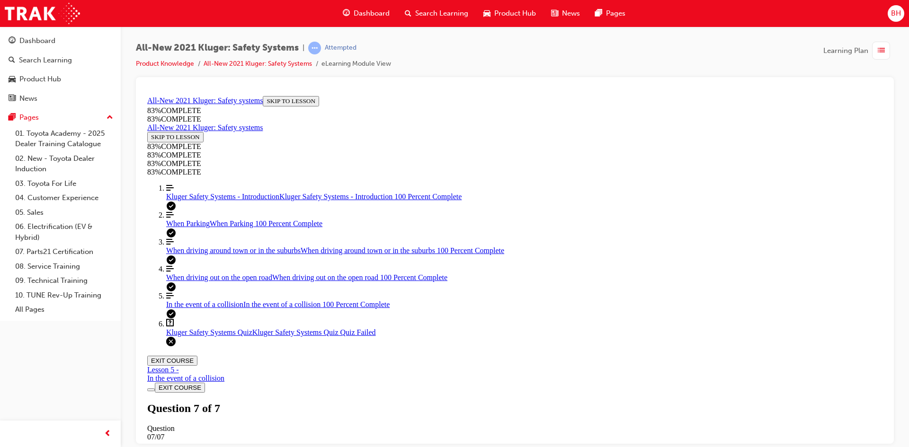
scroll to position [129, 0]
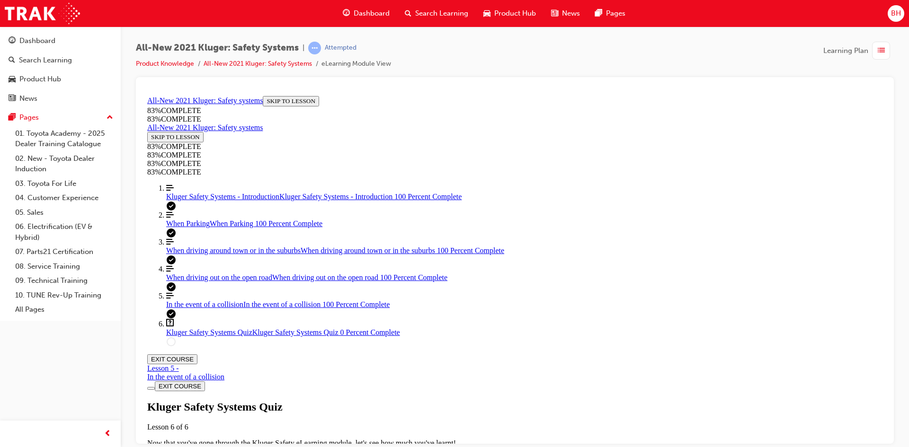
click at [458, 400] on div "Kluger Safety Systems Quiz Lesson 6 of 6 Now that you've gone through the Kluge…" at bounding box center [514, 432] width 735 height 65
click at [193, 254] on span "When driving around town or in the suburbs" at bounding box center [233, 250] width 134 height 8
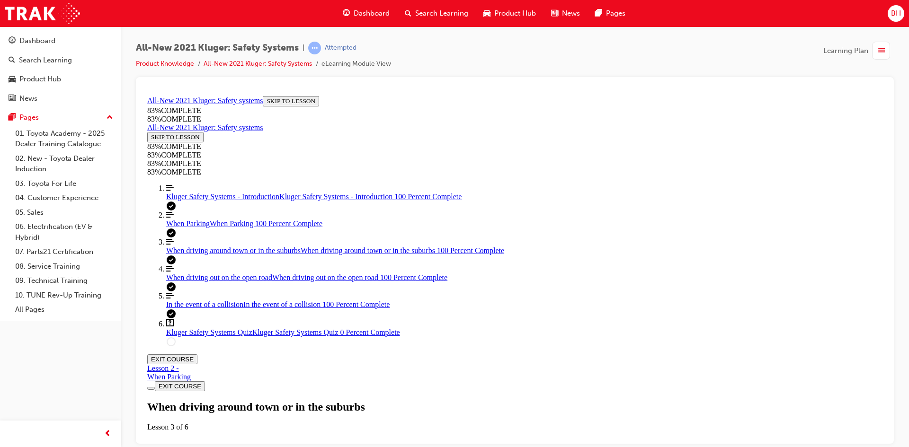
click at [193, 281] on span "When driving out on the open road" at bounding box center [219, 277] width 106 height 8
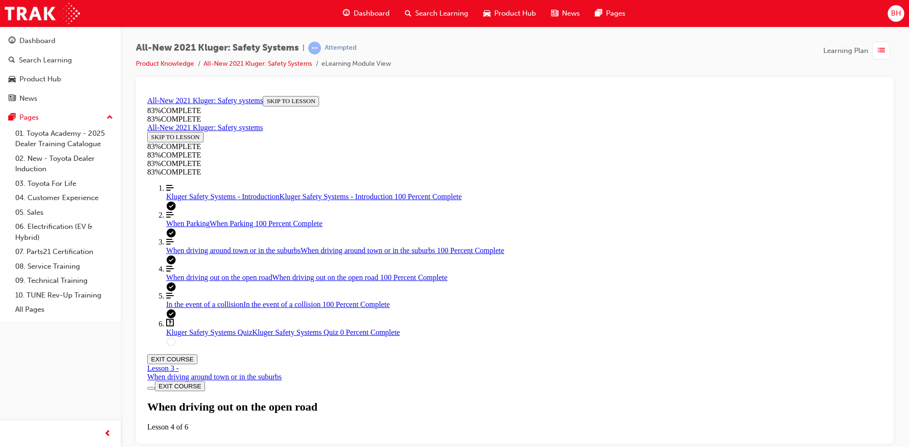
click at [189, 336] on span "Kluger Safety Systems Quiz" at bounding box center [209, 332] width 86 height 8
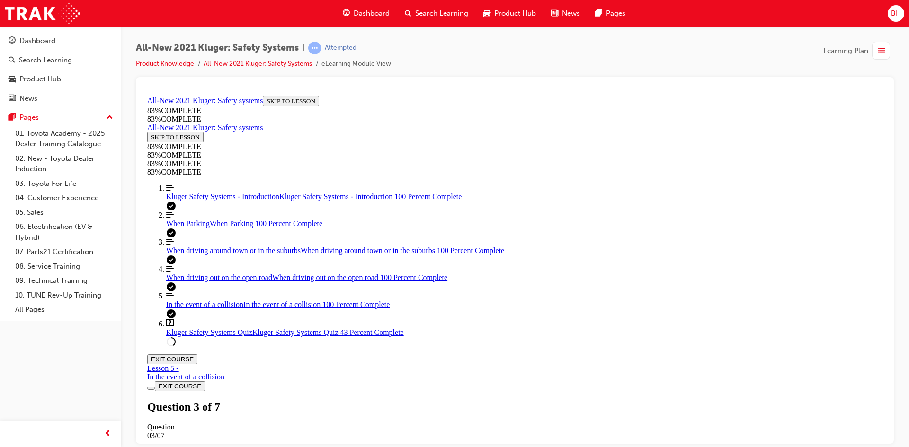
scroll to position [271, 0]
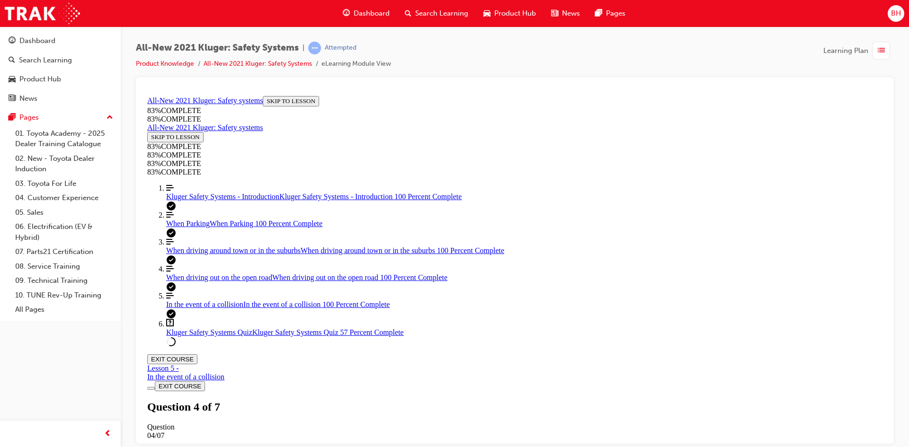
drag, startPoint x: 484, startPoint y: 290, endPoint x: 669, endPoint y: 302, distance: 185.5
drag, startPoint x: 568, startPoint y: 346, endPoint x: 656, endPoint y: 381, distance: 95.2
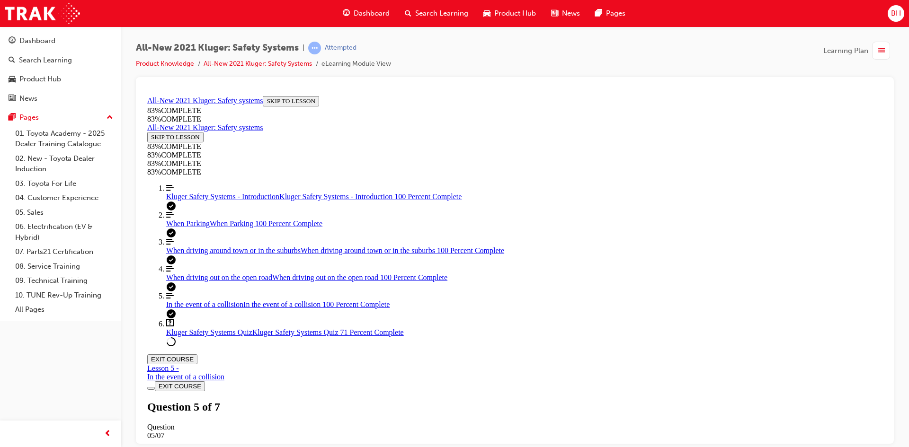
drag, startPoint x: 527, startPoint y: 330, endPoint x: 632, endPoint y: 332, distance: 105.1
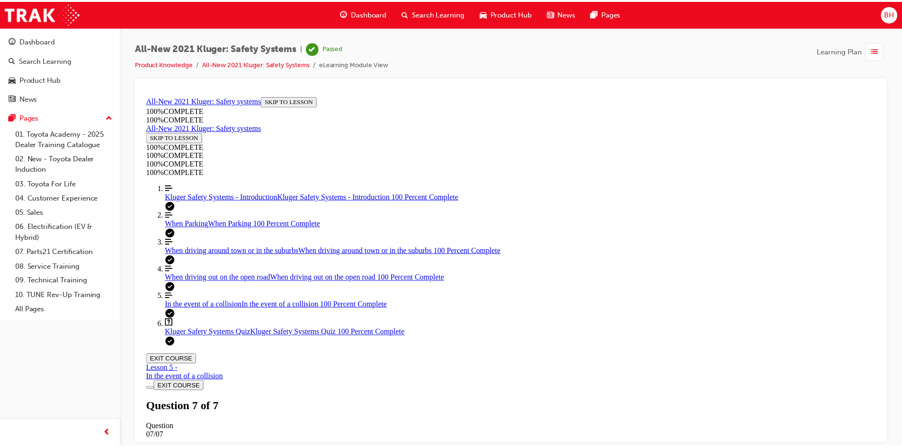
scroll to position [138, 0]
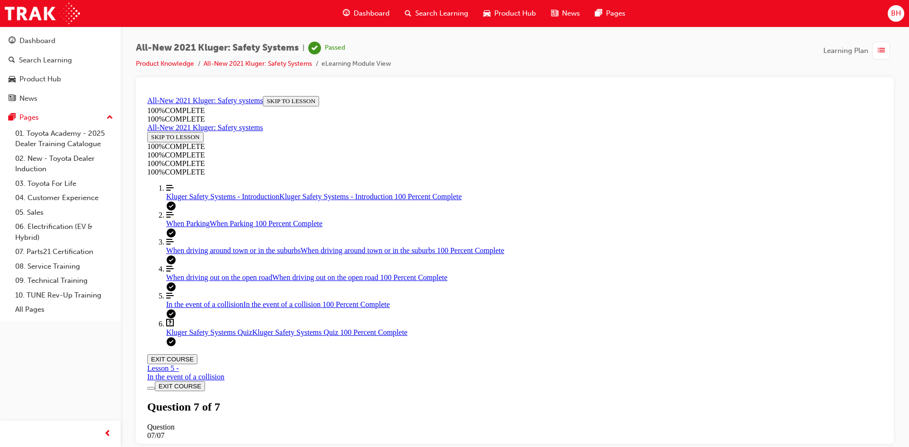
click at [374, 18] on span "Dashboard" at bounding box center [372, 13] width 36 height 11
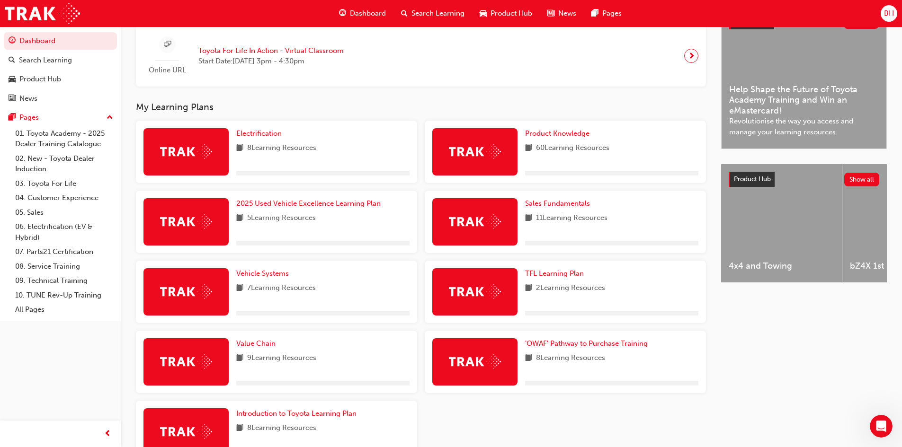
scroll to position [237, 0]
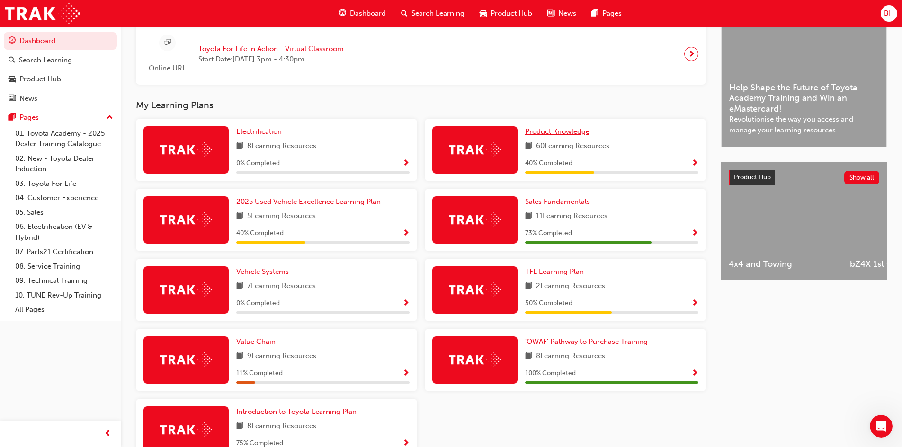
click at [574, 136] on span "Product Knowledge" at bounding box center [557, 131] width 64 height 9
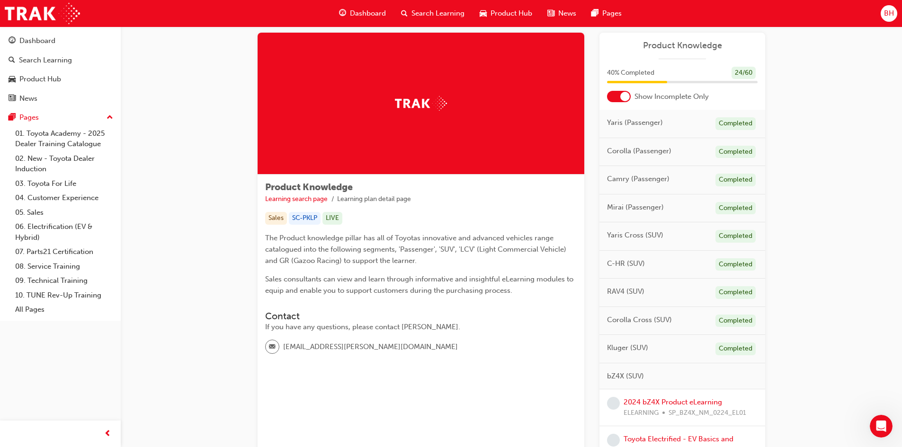
scroll to position [142, 0]
